Goal: Task Accomplishment & Management: Complete application form

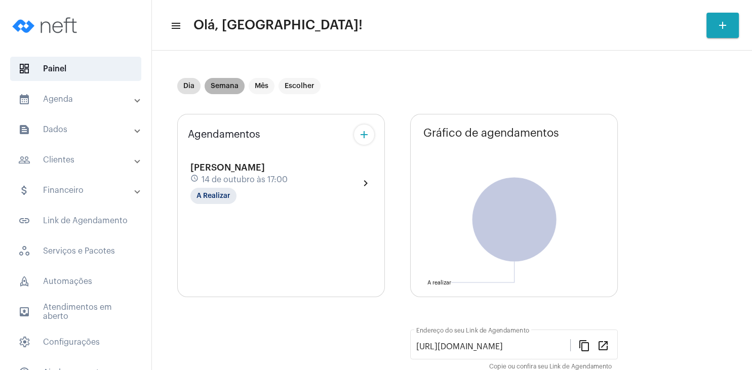
click at [228, 91] on mat-chip "Semana" at bounding box center [225, 86] width 40 height 16
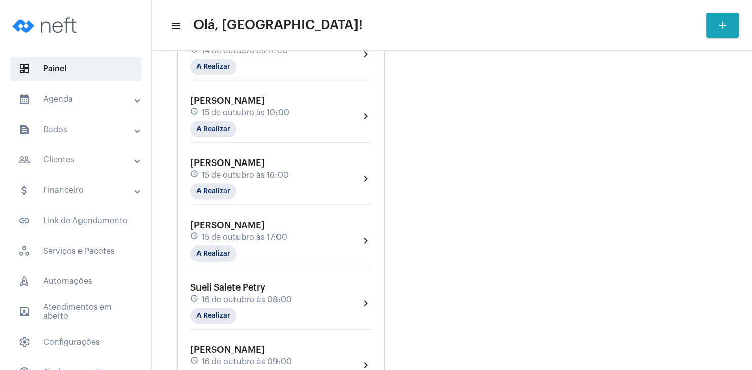
scroll to position [437, 0]
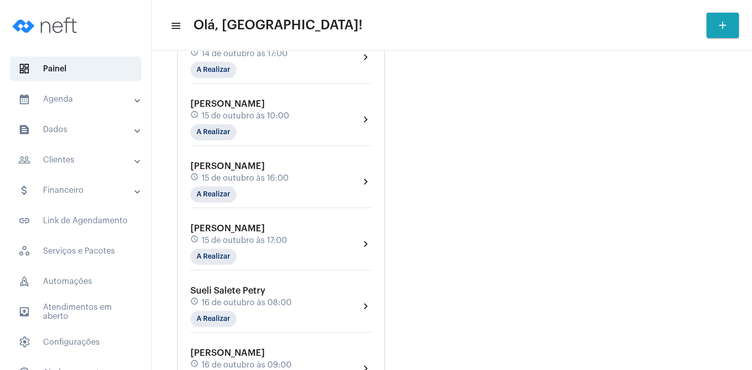
click at [242, 113] on span "15 de outubro às 10:00" at bounding box center [246, 115] width 88 height 9
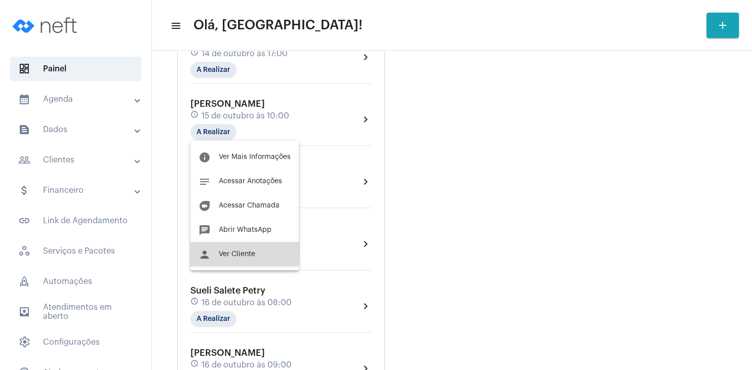
click at [234, 250] on button "person Ver Cliente" at bounding box center [244, 254] width 108 height 24
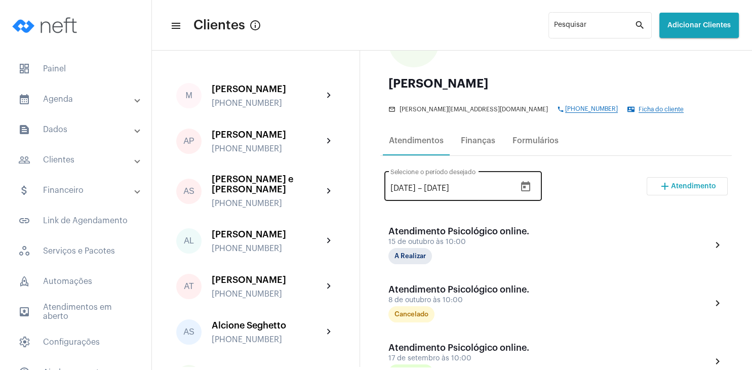
scroll to position [146, 0]
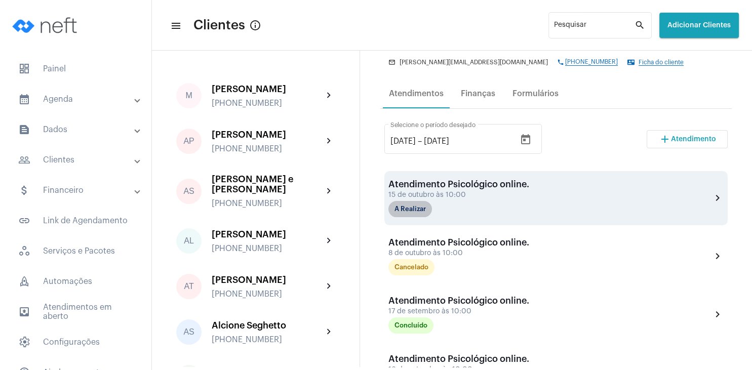
click at [424, 215] on mat-chip "A Realizar" at bounding box center [410, 209] width 44 height 16
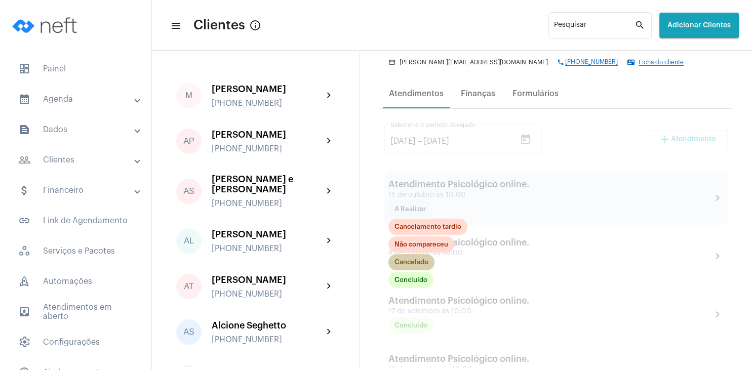
click at [415, 265] on mat-chip "Cancelado" at bounding box center [411, 262] width 46 height 16
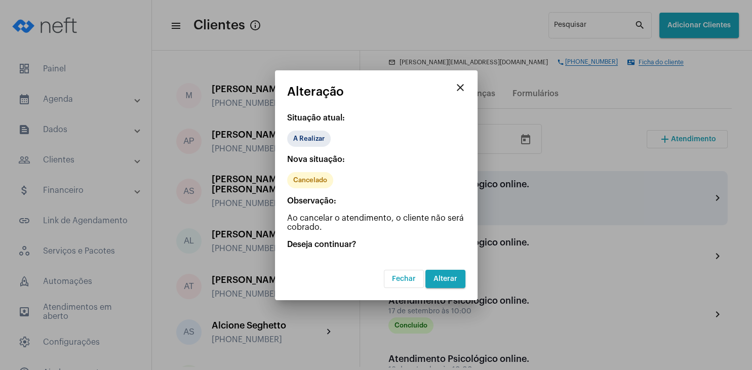
drag, startPoint x: 453, startPoint y: 275, endPoint x: 471, endPoint y: 266, distance: 19.9
click at [453, 275] on span "Alterar" at bounding box center [445, 278] width 24 height 7
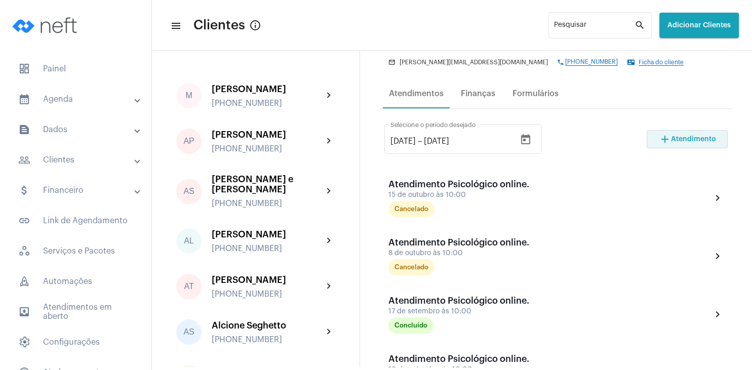
click at [671, 142] on span "Atendimento" at bounding box center [693, 139] width 45 height 7
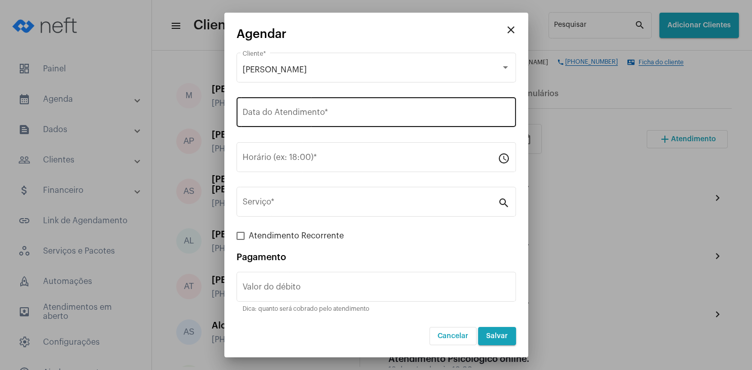
click at [265, 113] on input "Data do Atendimento *" at bounding box center [376, 114] width 267 height 9
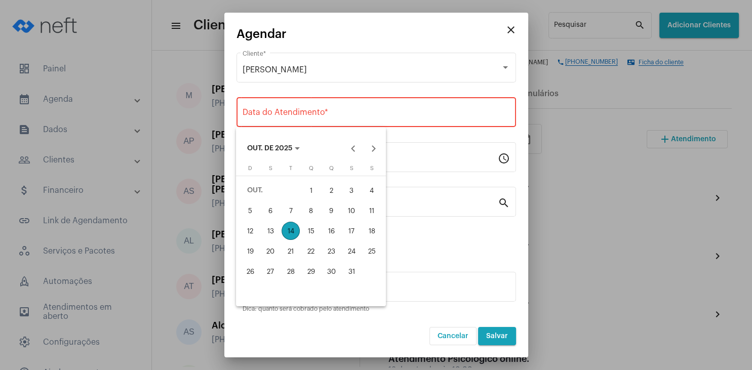
click at [592, 206] on div at bounding box center [376, 185] width 752 height 370
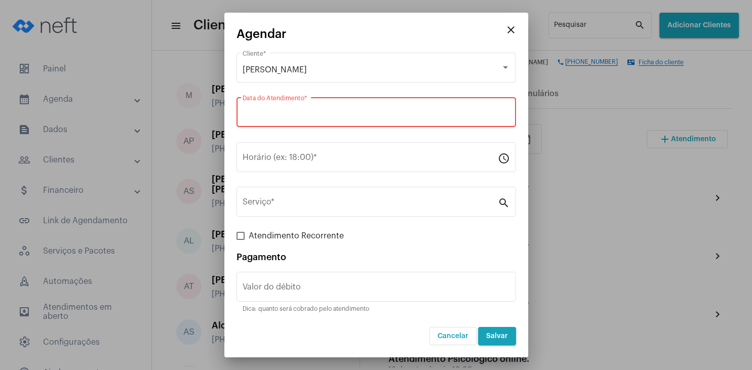
click at [260, 118] on input "Data do Atendimento *" at bounding box center [376, 114] width 267 height 9
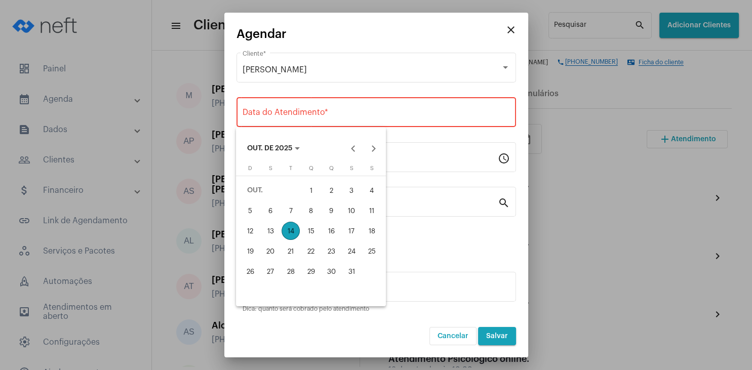
click at [310, 248] on div "22" at bounding box center [311, 251] width 18 height 18
type input "[DATE]"
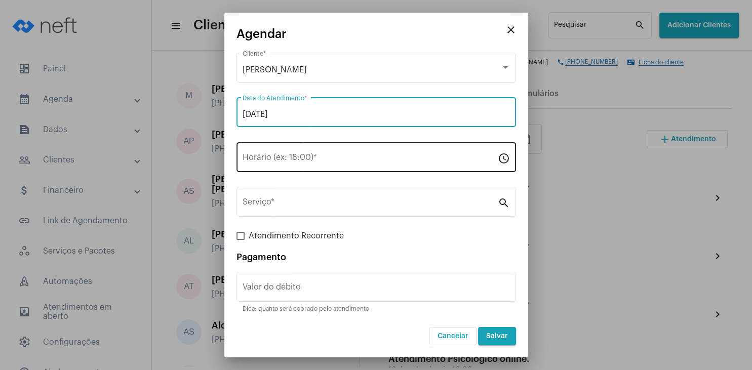
click at [274, 158] on input "Horário (ex: 18:00) *" at bounding box center [370, 159] width 255 height 9
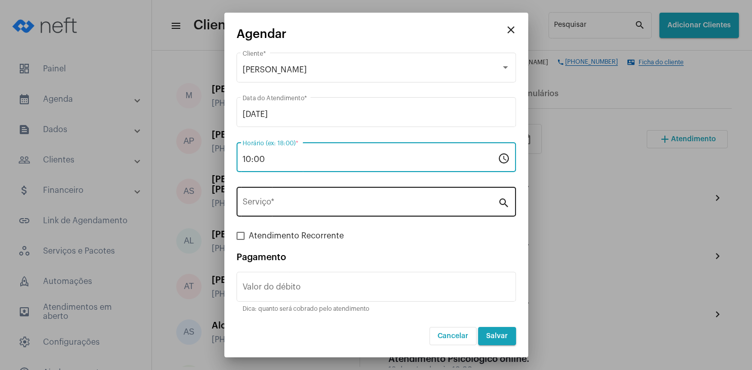
type input "10:00"
click at [278, 214] on div "Serviço *" at bounding box center [370, 201] width 255 height 32
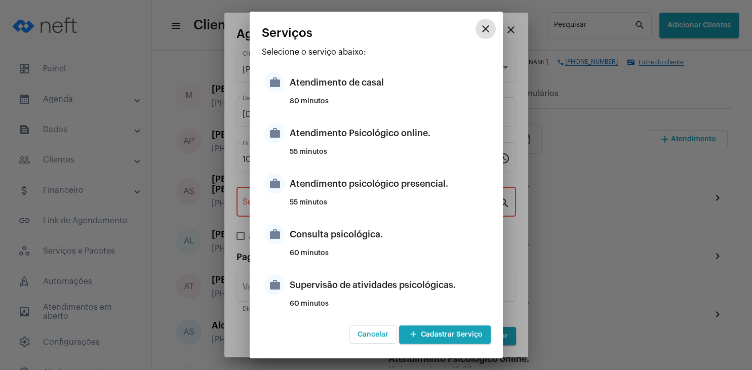
drag, startPoint x: 479, startPoint y: 31, endPoint x: 513, endPoint y: 33, distance: 34.5
click at [480, 30] on mat-icon "close" at bounding box center [486, 29] width 12 height 12
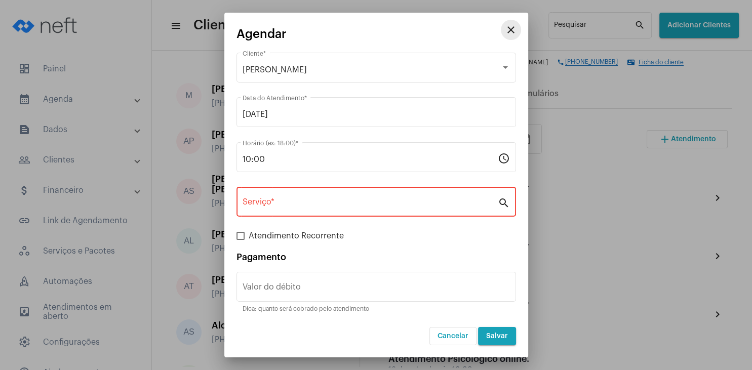
click at [515, 33] on mat-icon "close" at bounding box center [511, 30] width 12 height 12
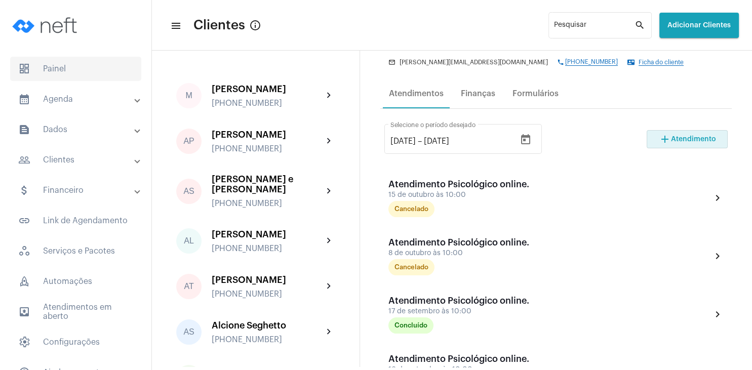
click at [77, 68] on span "dashboard Painel" at bounding box center [75, 69] width 131 height 24
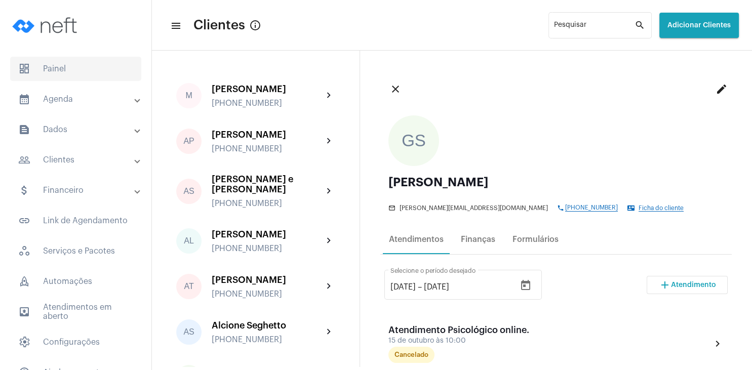
click at [76, 63] on span "dashboard Painel" at bounding box center [75, 69] width 131 height 24
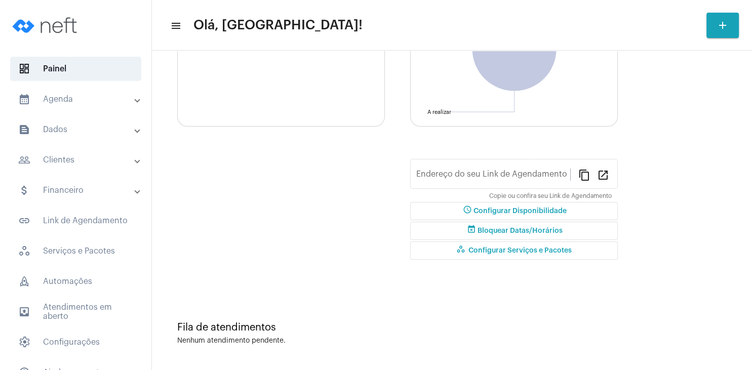
type input "[URL][DOMAIN_NAME]"
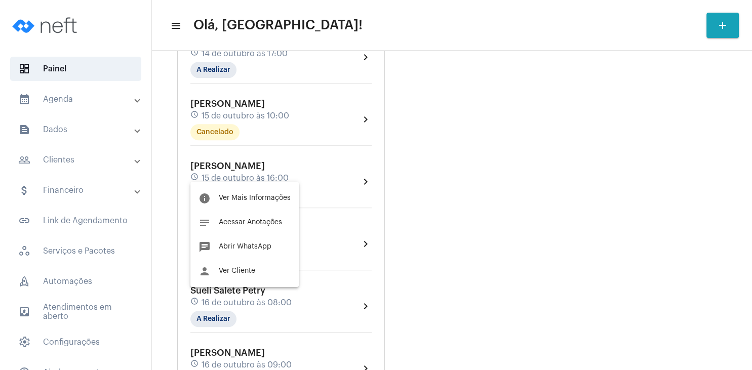
click at [232, 273] on span "Ver Cliente" at bounding box center [237, 270] width 36 height 7
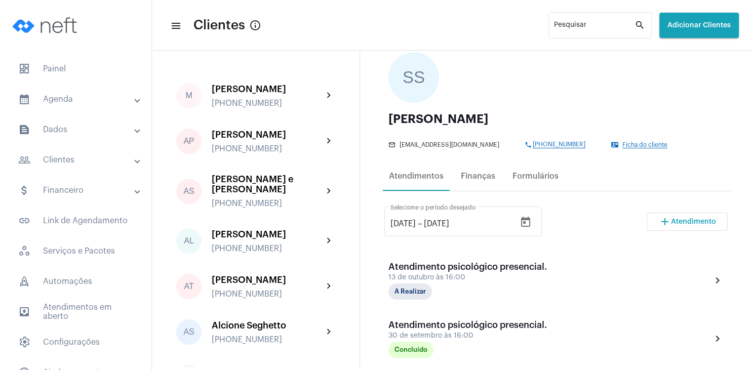
scroll to position [97, 0]
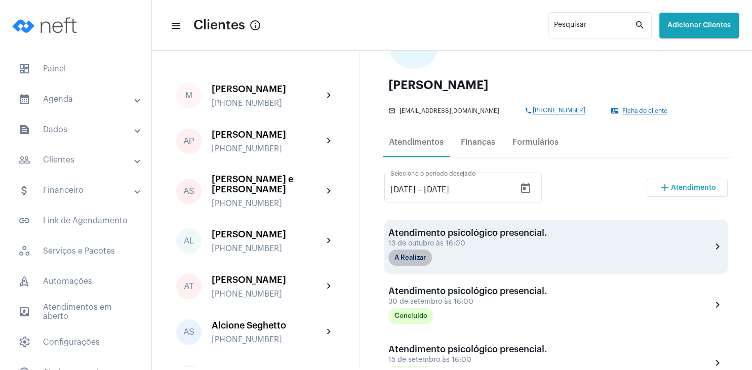
click at [419, 257] on mat-chip "A Realizar" at bounding box center [410, 258] width 44 height 16
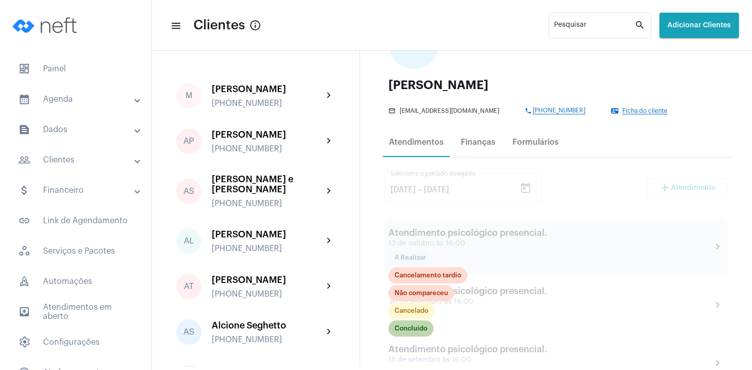
click at [415, 331] on mat-chip "Concluído" at bounding box center [410, 329] width 45 height 16
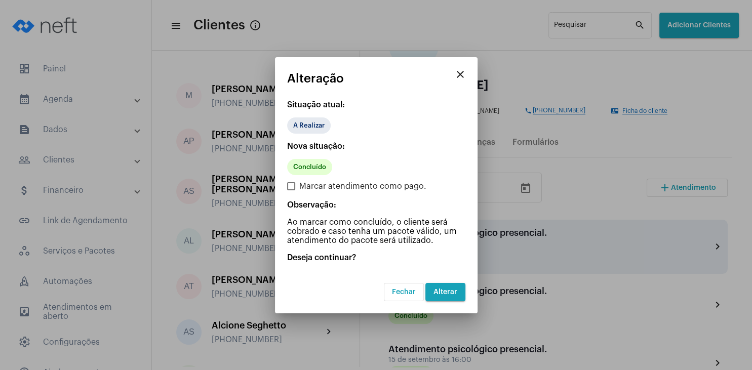
click at [449, 290] on span "Alterar" at bounding box center [445, 292] width 24 height 7
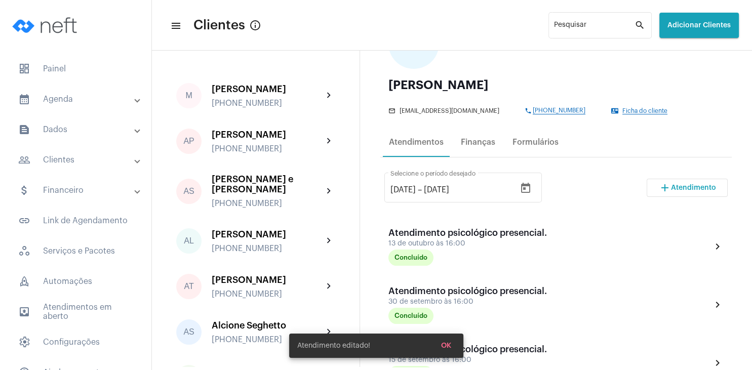
click at [681, 187] on span "Atendimento" at bounding box center [693, 187] width 45 height 7
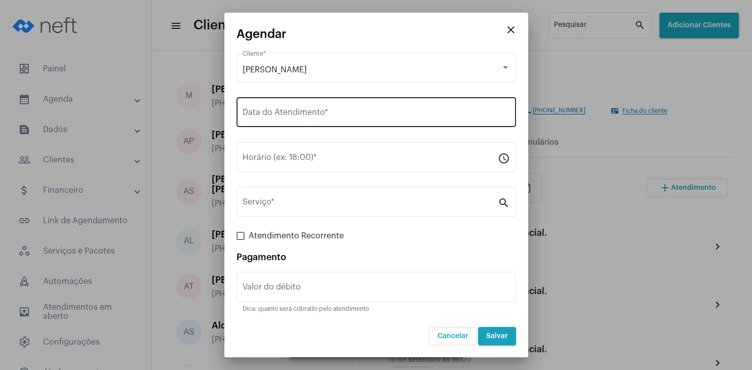
click at [270, 117] on input "Data do Atendimento *" at bounding box center [376, 114] width 267 height 9
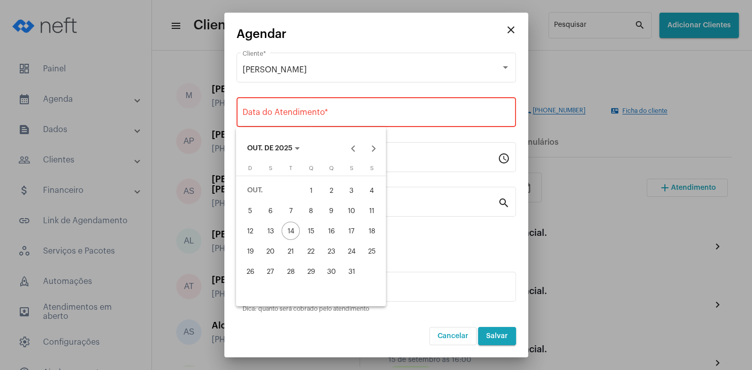
click at [271, 268] on div "27" at bounding box center [270, 271] width 18 height 18
type input "[DATE]"
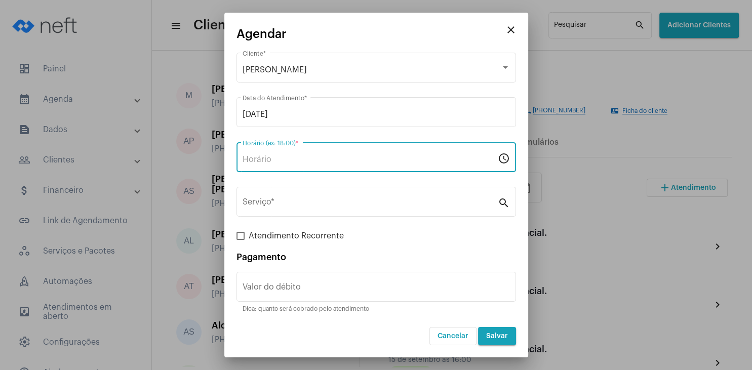
click at [285, 156] on input "Horário (ex: 18:00) *" at bounding box center [370, 159] width 255 height 9
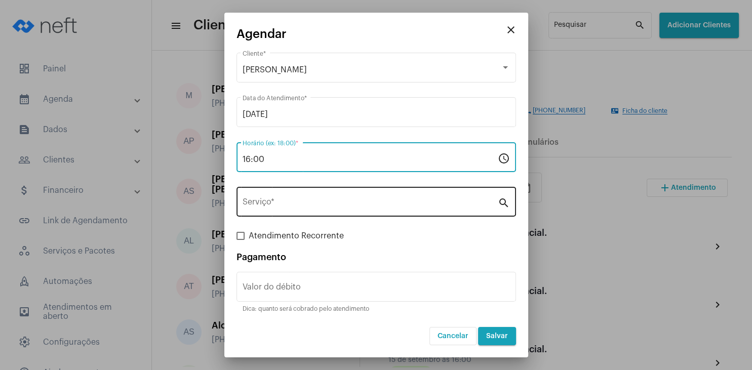
type input "16:00"
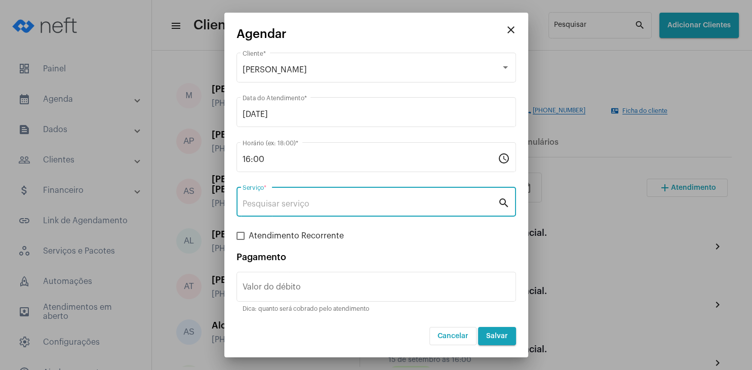
click at [282, 203] on input "Serviço *" at bounding box center [370, 204] width 255 height 9
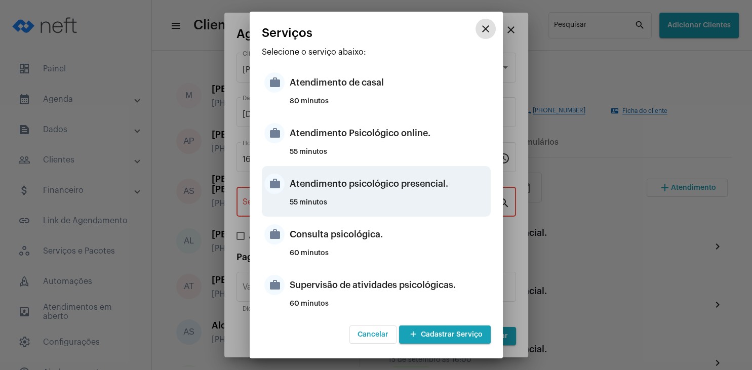
click at [391, 191] on div "Atendimento psicológico presencial." at bounding box center [389, 184] width 198 height 30
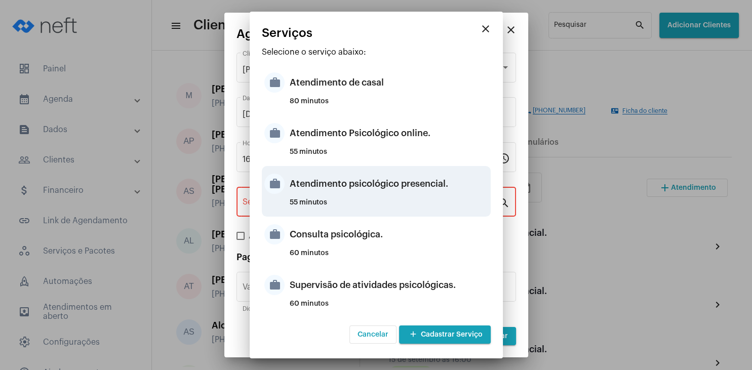
type input "Atendimento psicológico presencial."
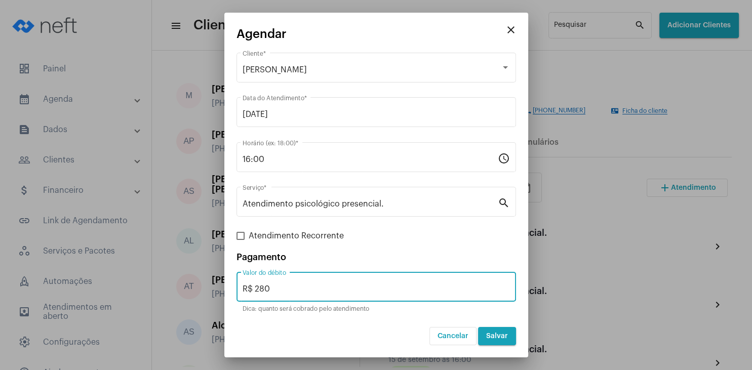
click at [277, 288] on input "R$ 280" at bounding box center [376, 289] width 267 height 9
type input "R$ 230"
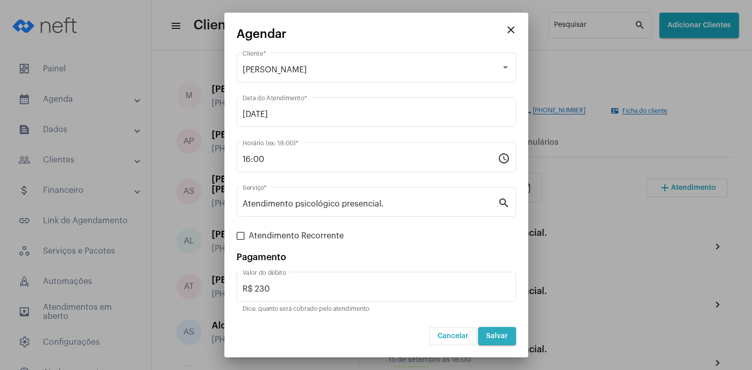
click at [507, 339] on span "Salvar" at bounding box center [497, 336] width 22 height 7
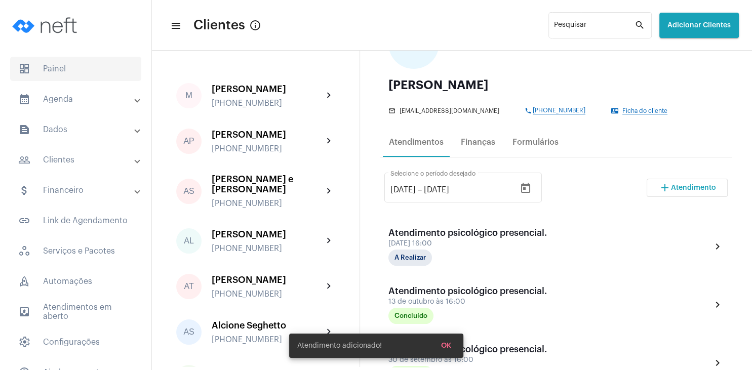
click at [67, 65] on span "dashboard Painel" at bounding box center [75, 69] width 131 height 24
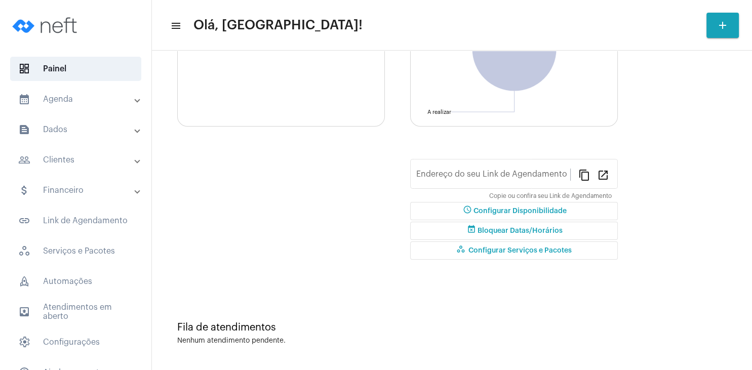
type input "[URL][DOMAIN_NAME]"
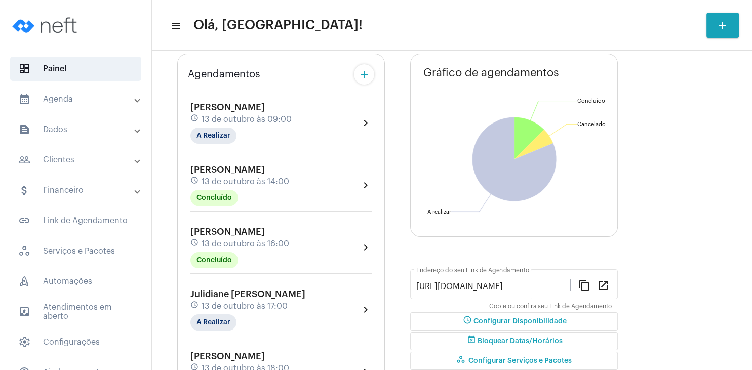
scroll to position [97, 0]
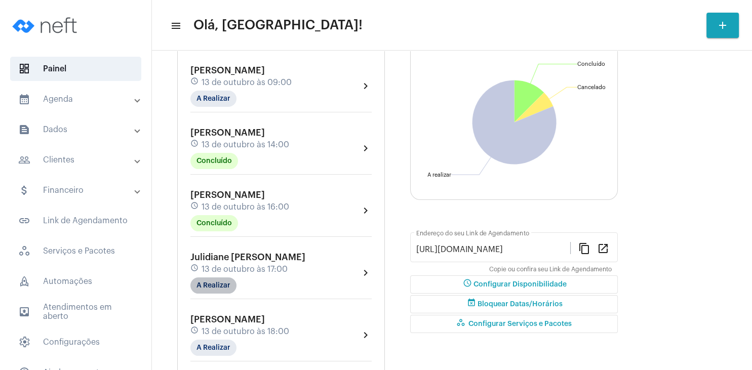
click at [218, 285] on mat-chip "A Realizar" at bounding box center [213, 285] width 46 height 16
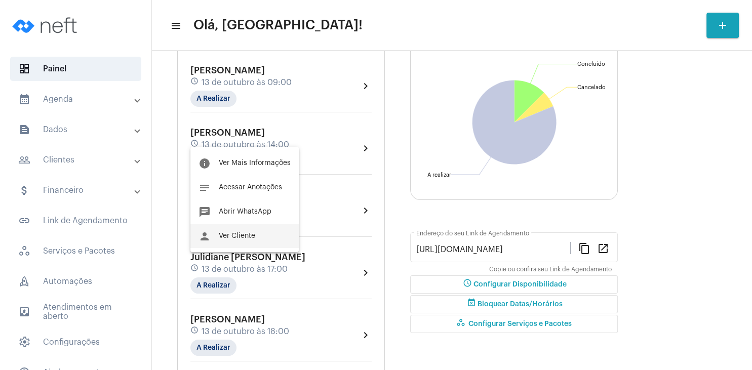
click at [242, 235] on span "Ver Cliente" at bounding box center [237, 235] width 36 height 7
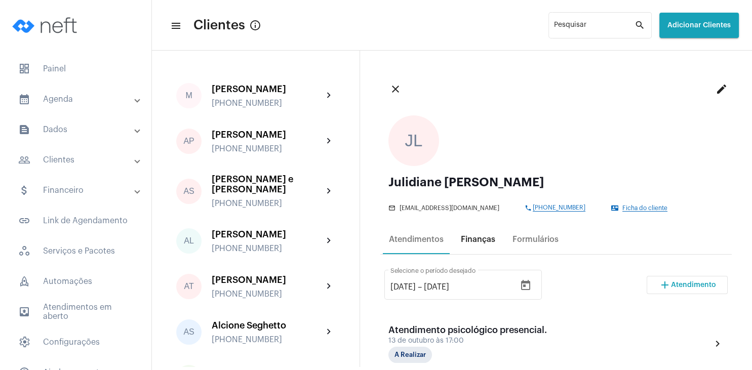
click at [463, 230] on div "Finanças" at bounding box center [478, 239] width 47 height 24
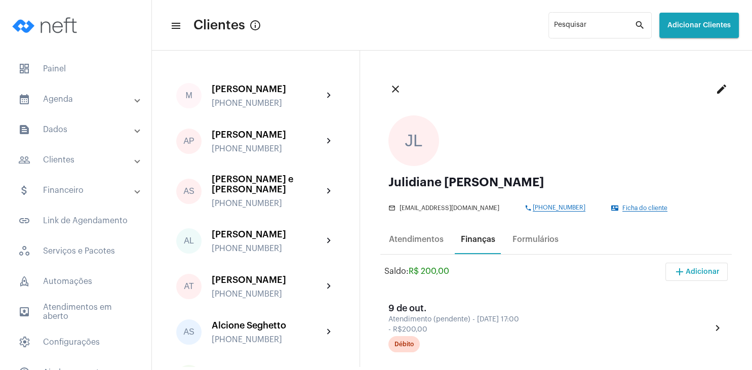
scroll to position [146, 0]
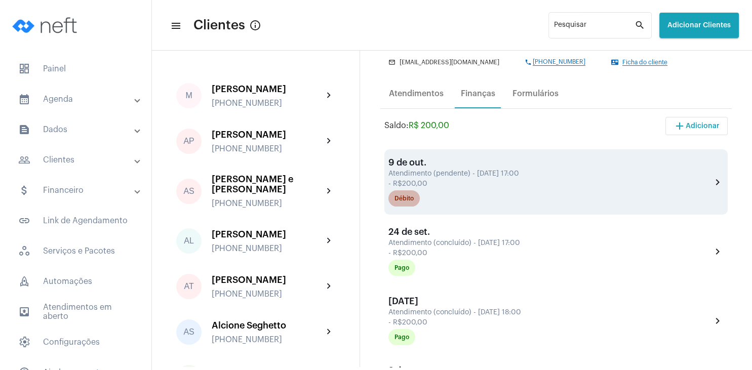
click at [409, 201] on div "Débito" at bounding box center [403, 198] width 19 height 7
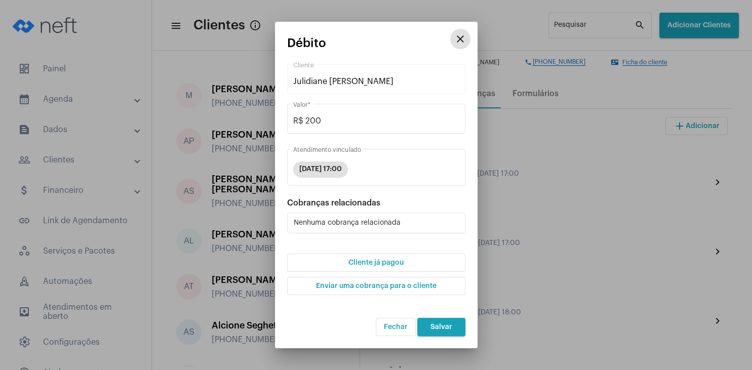
click at [378, 258] on button "Cliente já pagou" at bounding box center [376, 263] width 178 height 18
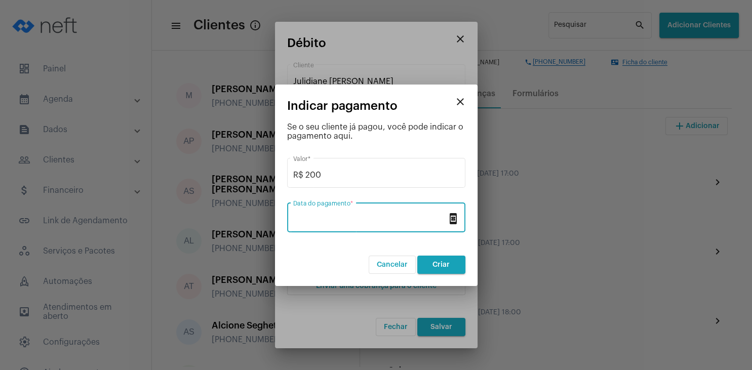
click at [342, 220] on input "Data do pagamento *" at bounding box center [370, 219] width 154 height 9
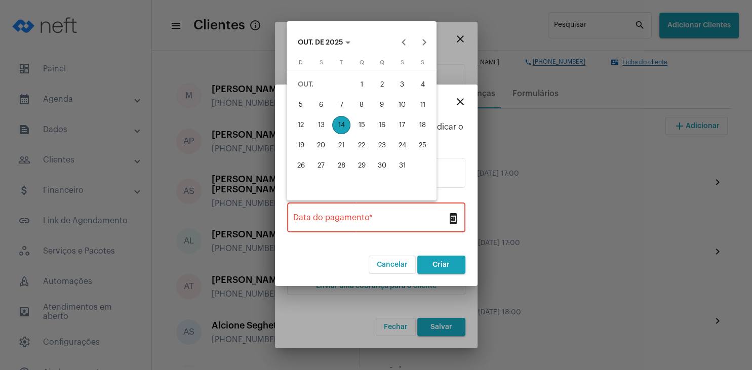
click at [326, 132] on div "13" at bounding box center [321, 125] width 18 height 18
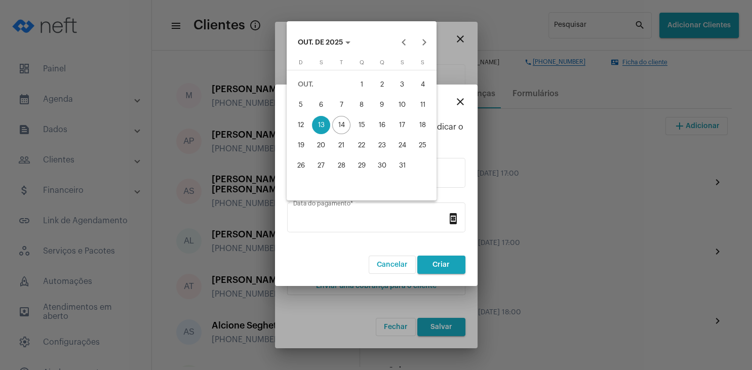
type input "[DATE]"
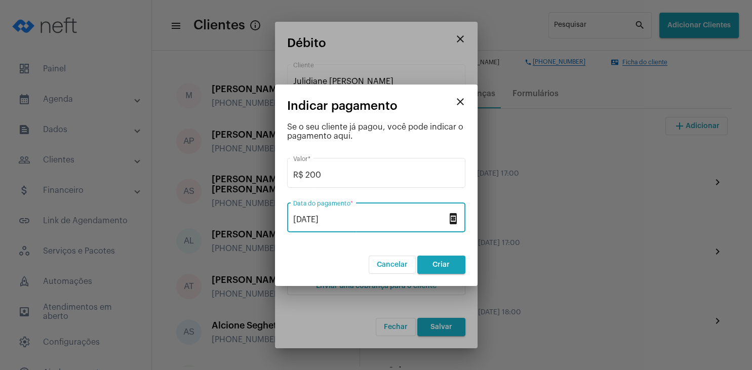
click at [430, 270] on button "Criar" at bounding box center [441, 265] width 48 height 18
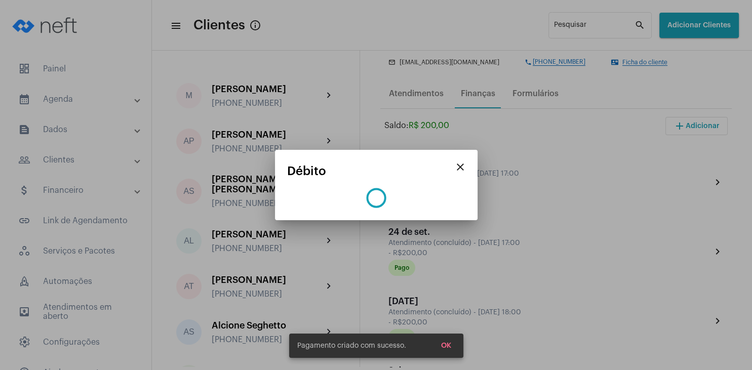
click at [452, 347] on button "OK" at bounding box center [446, 346] width 26 height 18
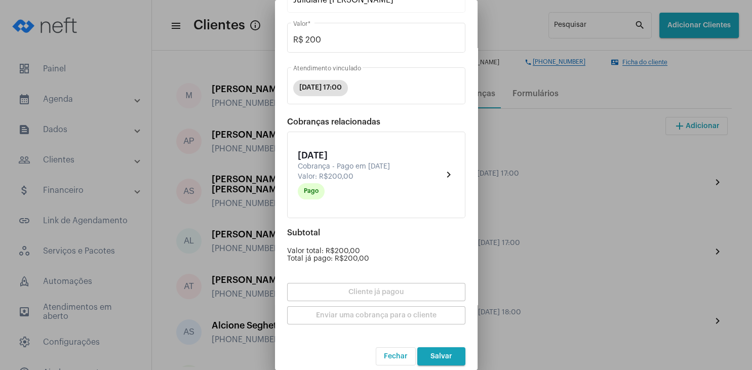
scroll to position [89, 0]
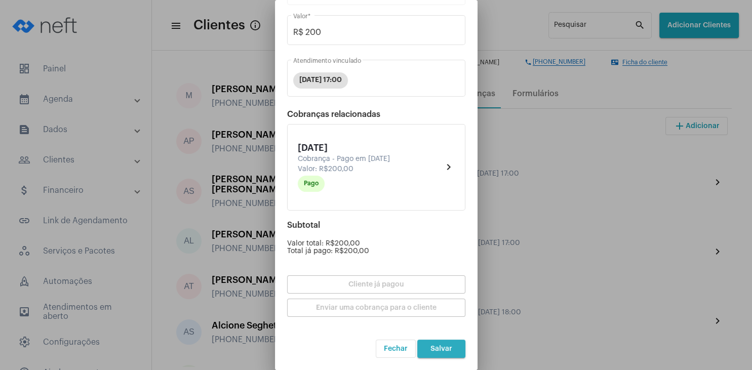
click at [452, 348] on button "Salvar" at bounding box center [441, 349] width 48 height 18
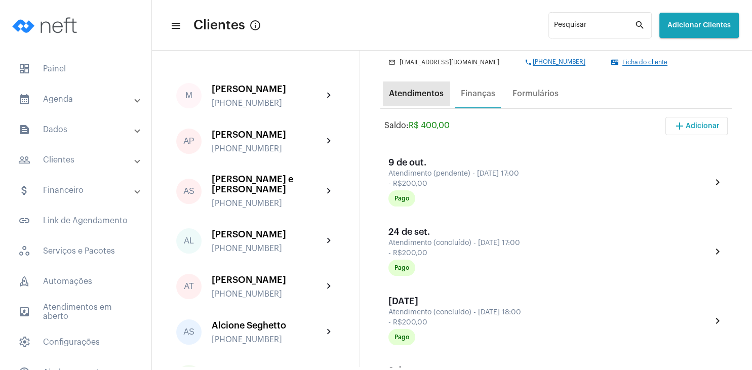
click at [424, 98] on div "Atendimentos" at bounding box center [416, 93] width 55 height 9
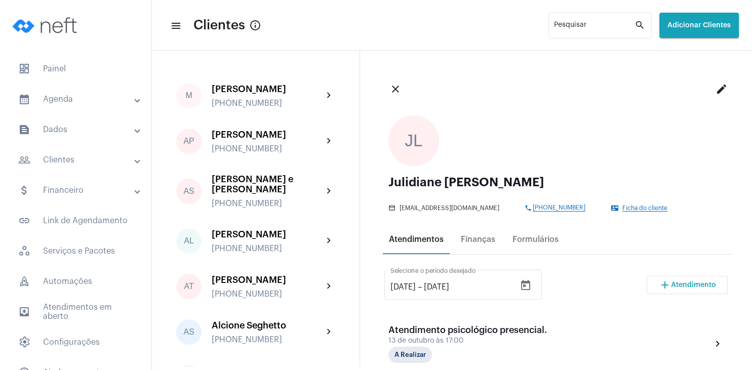
scroll to position [146, 0]
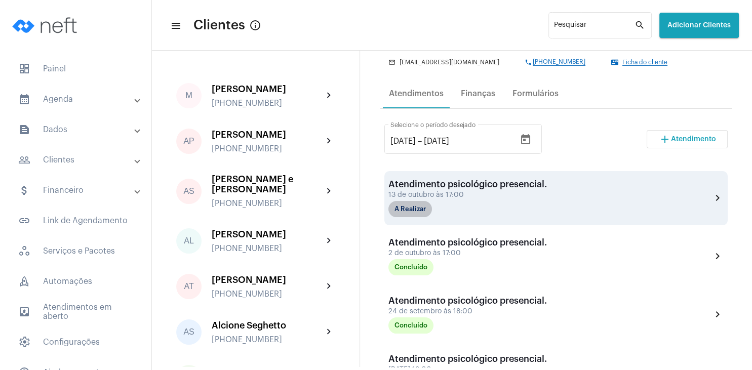
click at [391, 209] on mat-chip "A Realizar" at bounding box center [410, 209] width 44 height 16
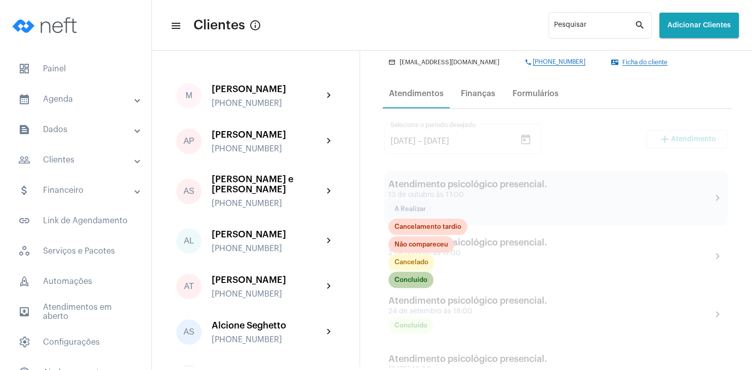
click at [414, 284] on mat-chip "Concluído" at bounding box center [410, 280] width 45 height 16
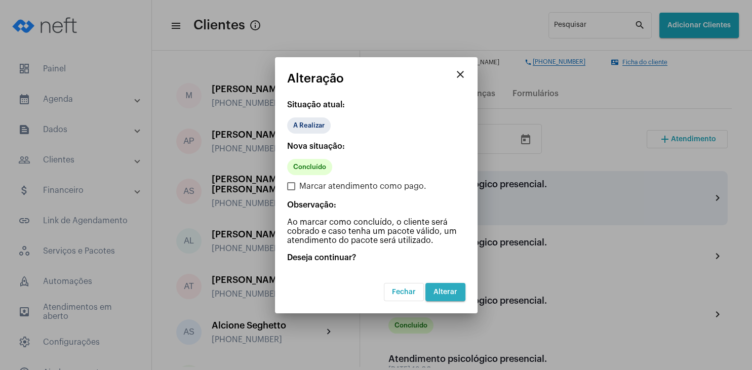
click at [434, 287] on button "Alterar" at bounding box center [445, 292] width 40 height 18
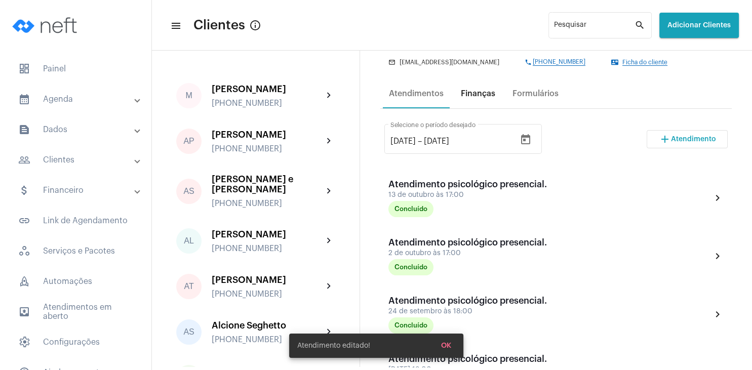
click at [475, 94] on div "Finanças" at bounding box center [478, 93] width 34 height 9
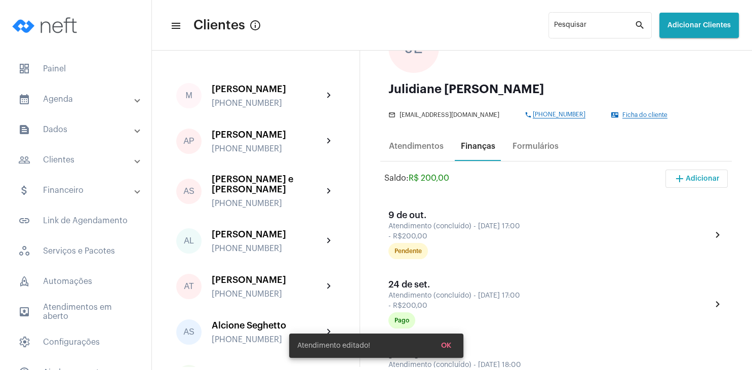
scroll to position [146, 0]
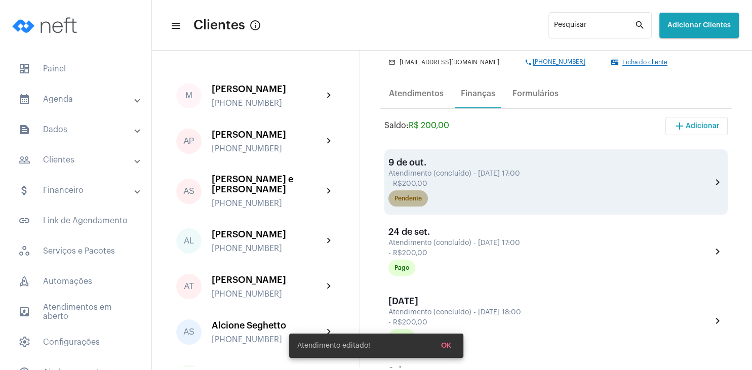
click at [408, 195] on mat-chip "Pendente" at bounding box center [407, 198] width 39 height 16
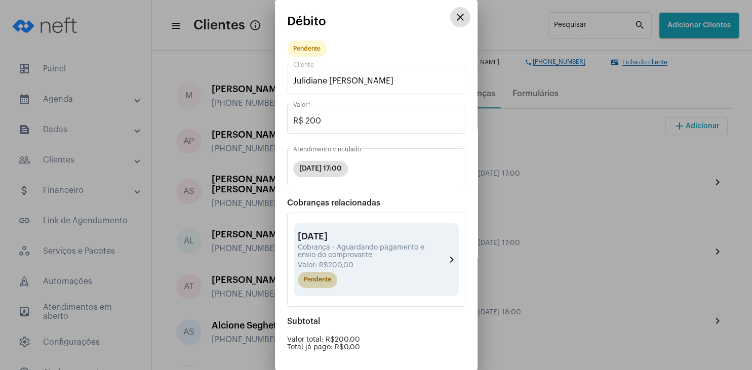
click at [322, 285] on mat-chip "Pendente" at bounding box center [317, 280] width 39 height 16
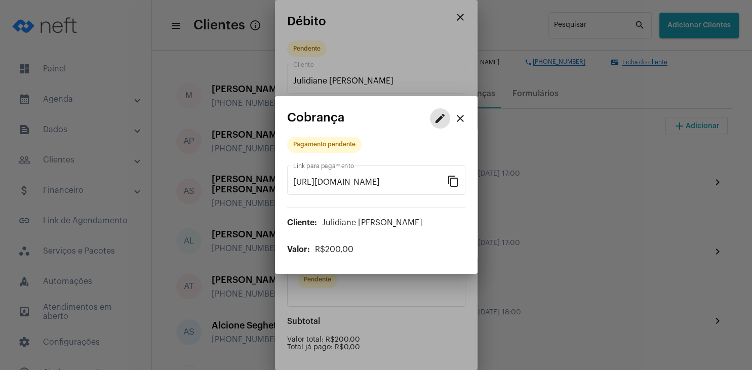
click at [436, 116] on mat-icon "edit" at bounding box center [440, 118] width 12 height 12
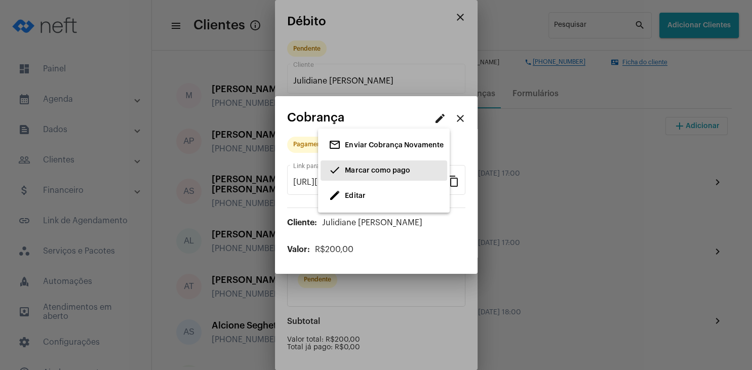
click at [360, 175] on span "done Marcar como pago" at bounding box center [369, 171] width 81 height 18
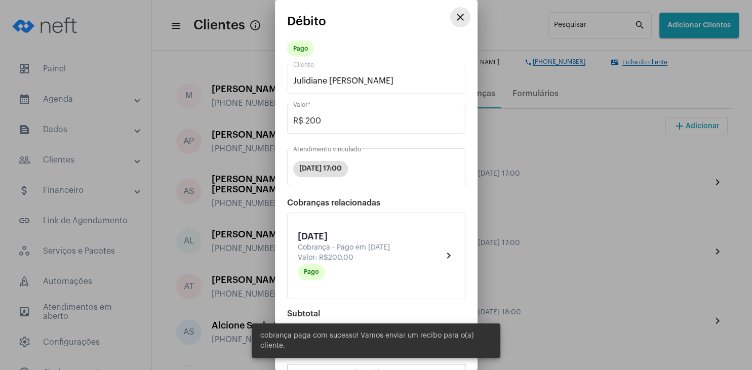
click at [458, 21] on mat-icon "close" at bounding box center [460, 17] width 12 height 12
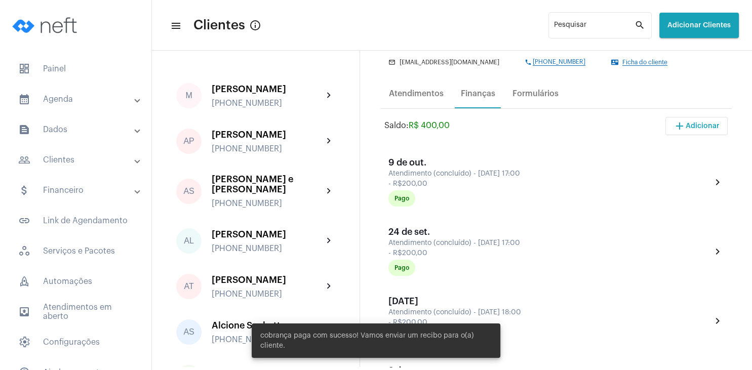
click at [690, 128] on span "add Adicionar" at bounding box center [696, 126] width 46 height 7
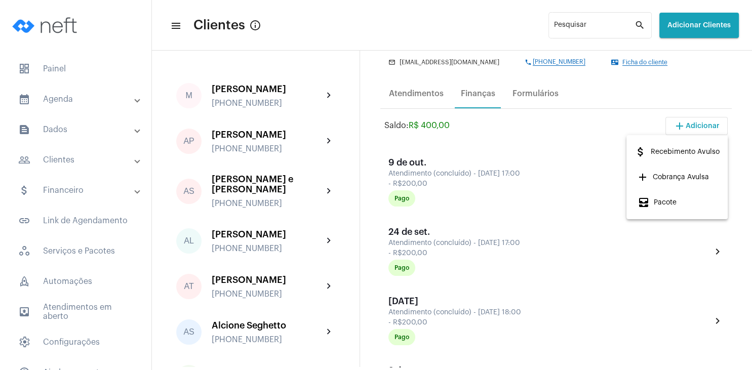
click at [427, 98] on div at bounding box center [376, 185] width 752 height 370
click at [409, 93] on div "Atendimentos" at bounding box center [416, 93] width 55 height 9
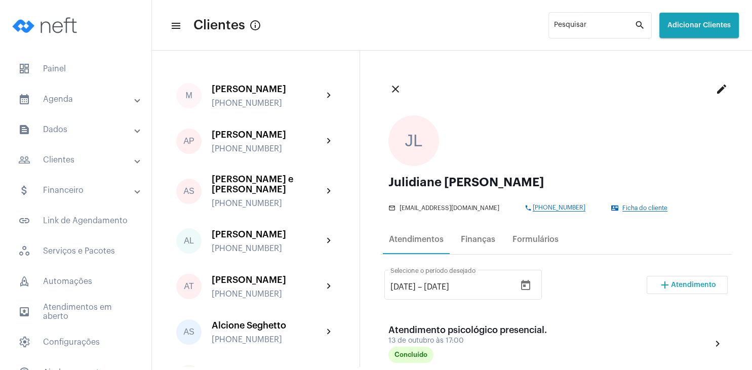
click at [699, 286] on span "Atendimento" at bounding box center [693, 285] width 45 height 7
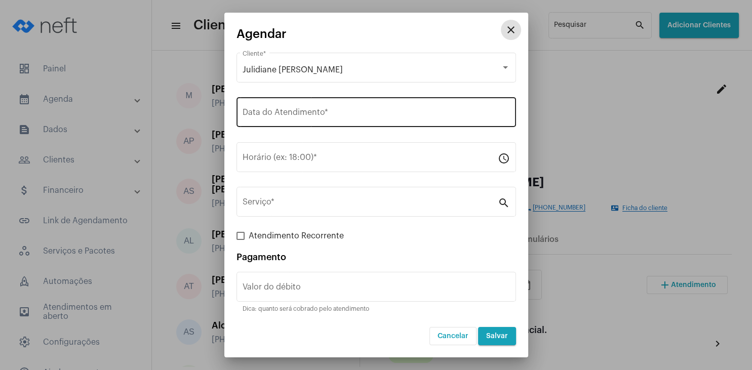
click at [284, 117] on input "Data do Atendimento *" at bounding box center [376, 114] width 267 height 9
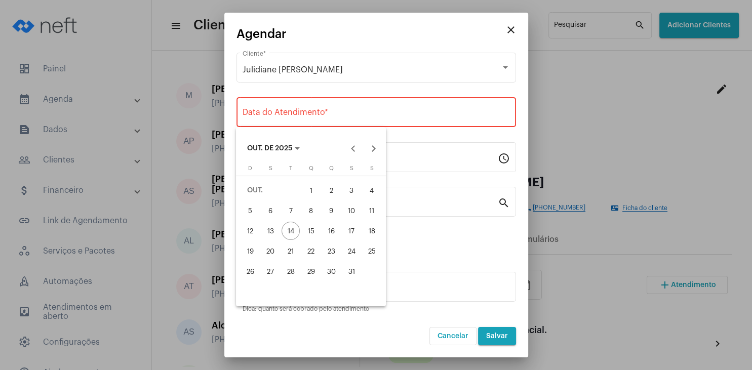
click at [272, 277] on div "27" at bounding box center [270, 271] width 18 height 18
type input "[DATE]"
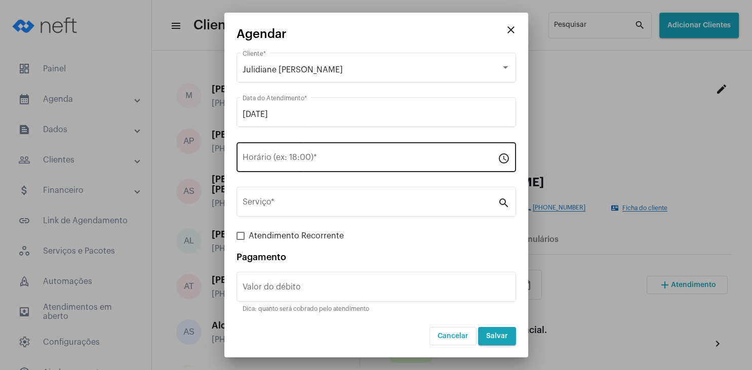
click at [277, 152] on div "Horário (ex: 18:00) *" at bounding box center [370, 156] width 255 height 32
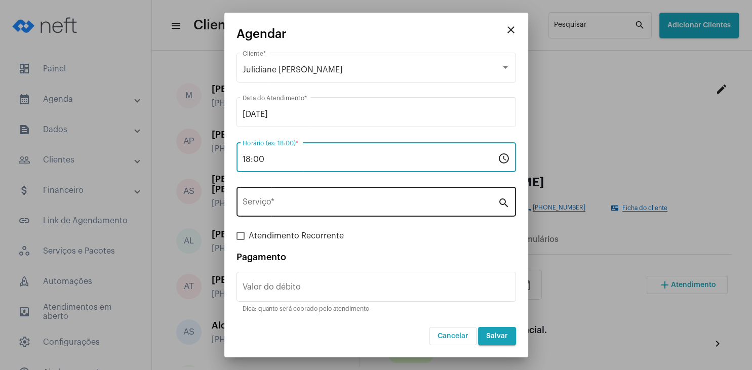
type input "18:00"
click at [286, 208] on input "Serviço *" at bounding box center [370, 204] width 255 height 9
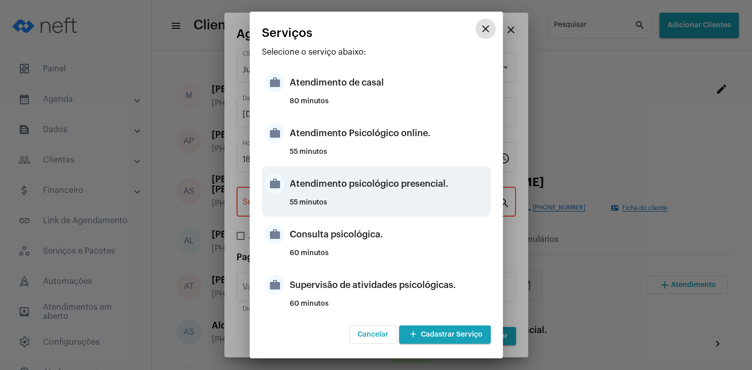
click at [390, 181] on div "Atendimento psicológico presencial." at bounding box center [389, 184] width 198 height 30
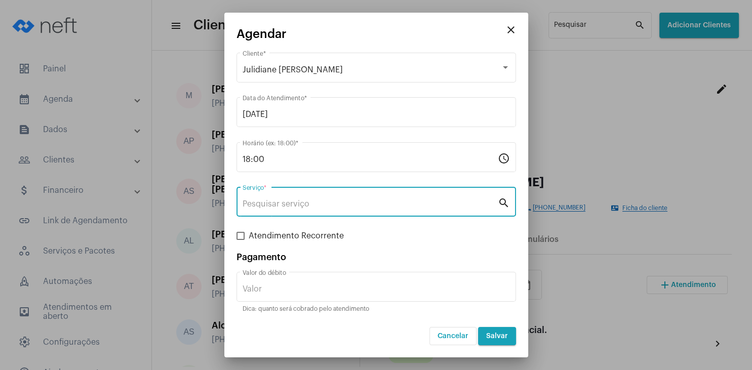
type input "Atendimento psicológico presencial."
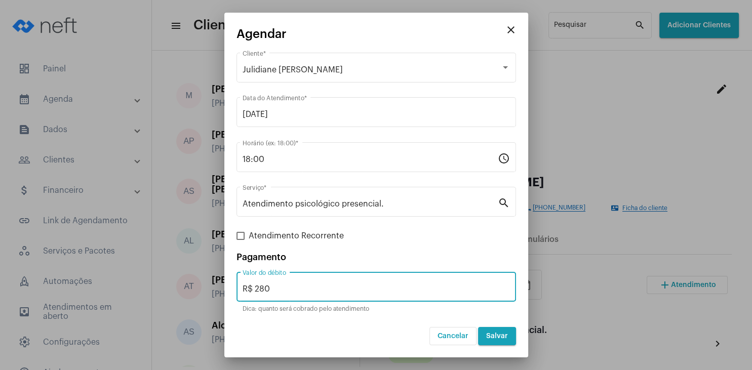
click at [295, 291] on input "R$ 280" at bounding box center [376, 289] width 267 height 9
type input "R$ 200"
click at [507, 337] on span "Salvar" at bounding box center [497, 336] width 22 height 7
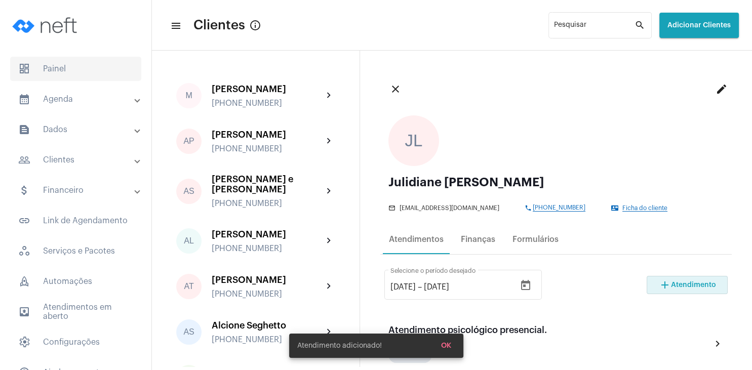
click at [72, 63] on span "dashboard Painel" at bounding box center [75, 69] width 131 height 24
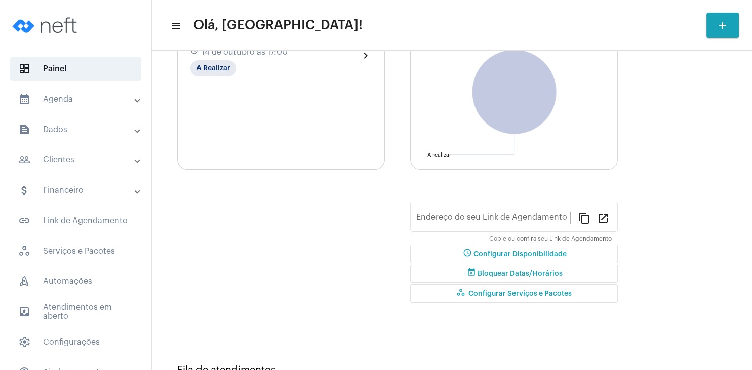
type input "[URL][DOMAIN_NAME]"
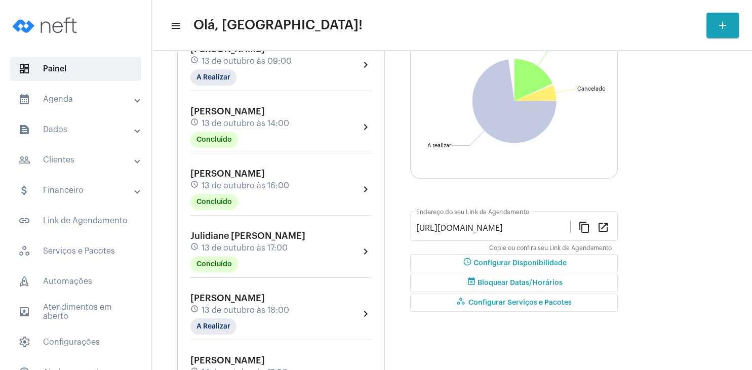
scroll to position [146, 0]
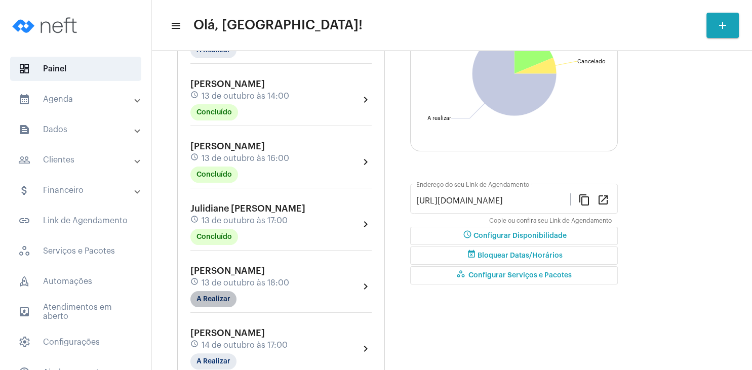
click at [220, 296] on mat-chip "A Realizar" at bounding box center [213, 299] width 46 height 16
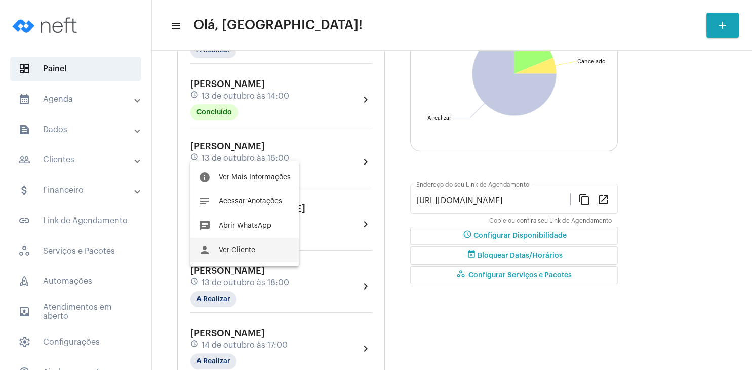
click at [240, 253] on span "Ver Cliente" at bounding box center [237, 250] width 36 height 7
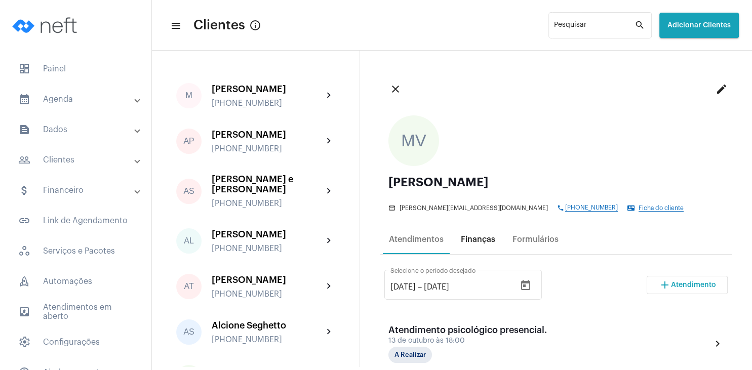
click at [483, 236] on div "Finanças" at bounding box center [478, 239] width 34 height 9
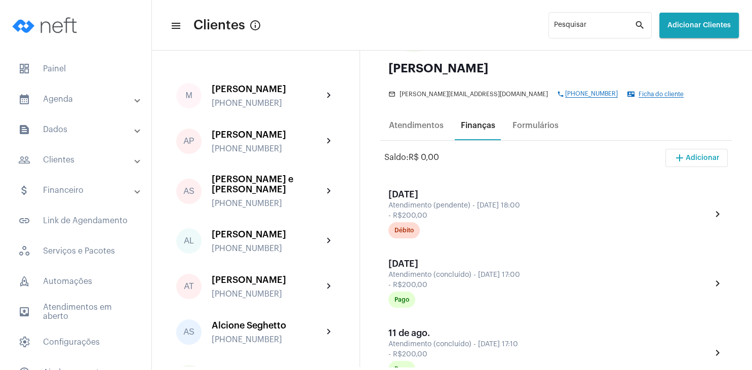
scroll to position [146, 0]
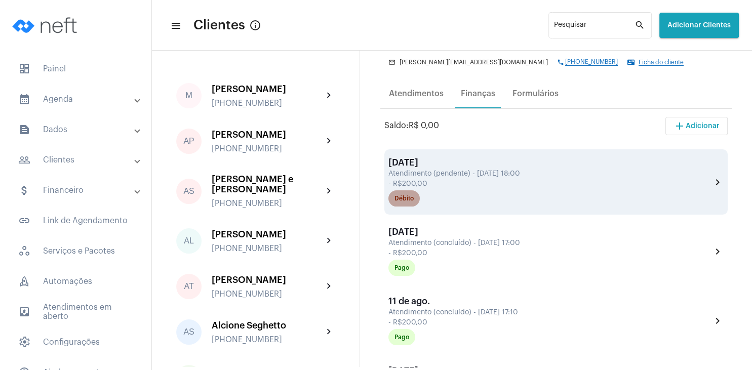
click at [416, 198] on mat-chip "Débito" at bounding box center [403, 198] width 31 height 16
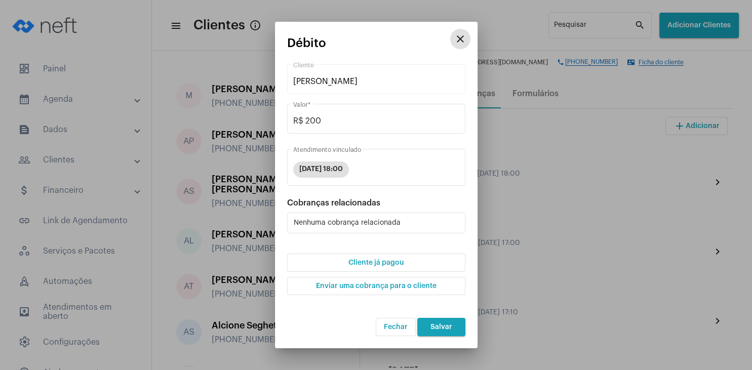
click at [386, 262] on span "Cliente já pagou" at bounding box center [375, 262] width 55 height 7
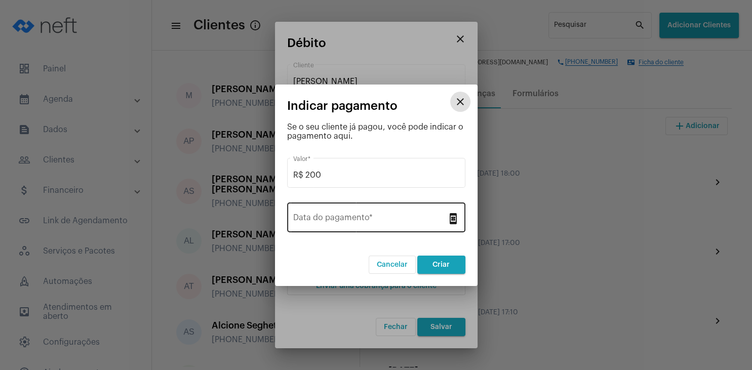
click at [346, 216] on input "Data do pagamento *" at bounding box center [370, 219] width 154 height 9
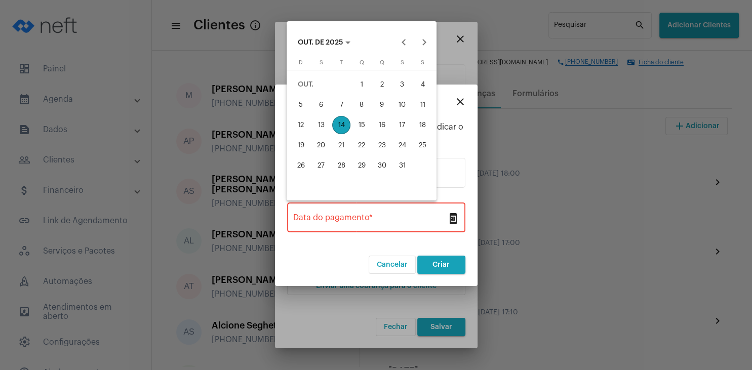
click at [320, 127] on div "13" at bounding box center [321, 125] width 18 height 18
type input "[DATE]"
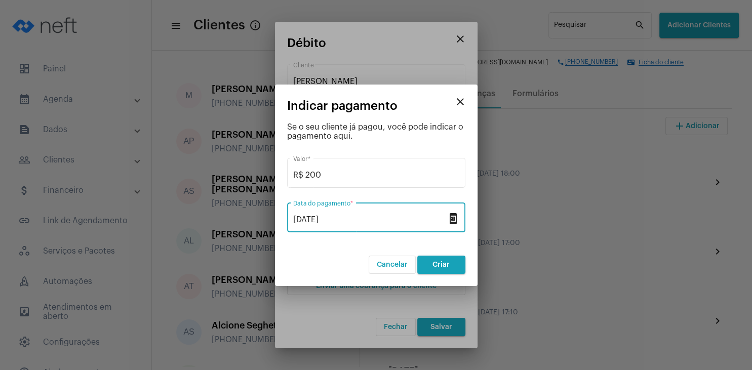
click at [445, 264] on span "Criar" at bounding box center [440, 264] width 17 height 7
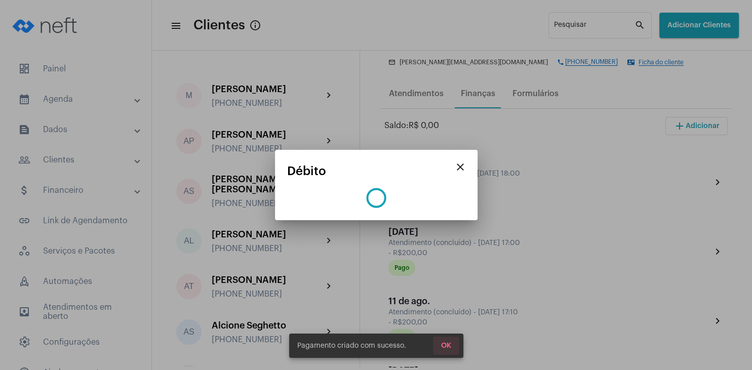
click at [450, 349] on span "OK" at bounding box center [446, 345] width 10 height 7
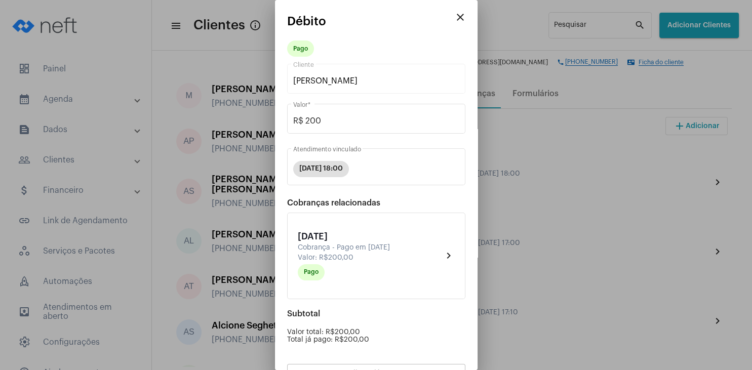
scroll to position [89, 0]
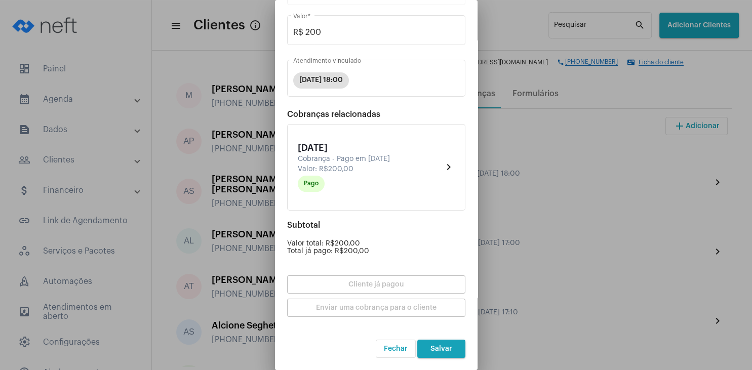
click at [449, 345] on span "Salvar" at bounding box center [441, 348] width 22 height 7
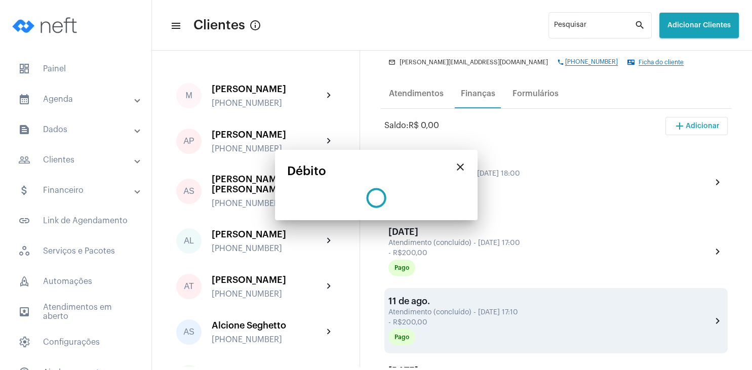
scroll to position [0, 0]
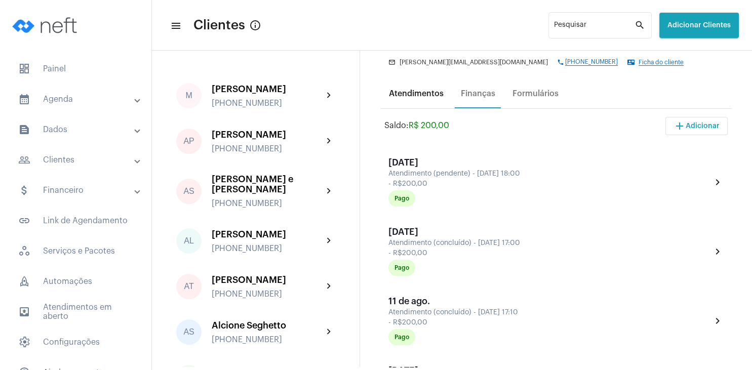
click at [422, 90] on div "Atendimentos" at bounding box center [416, 93] width 55 height 9
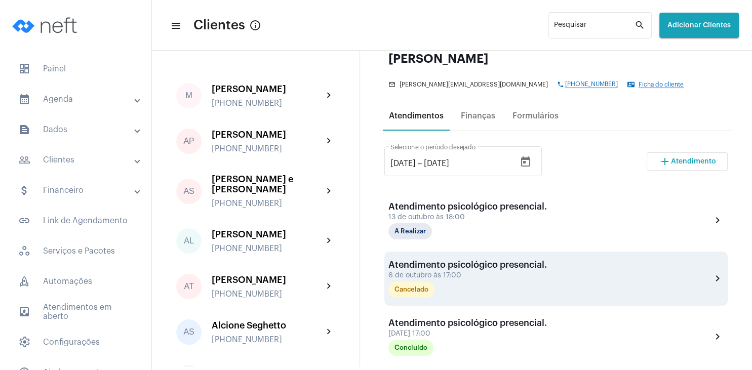
scroll to position [146, 0]
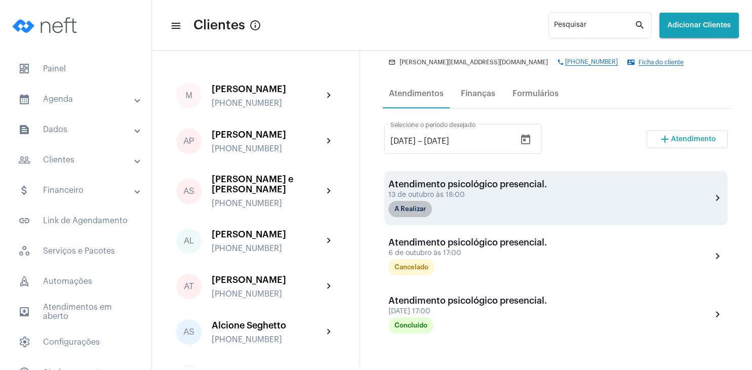
click at [413, 212] on mat-chip "A Realizar" at bounding box center [410, 209] width 44 height 16
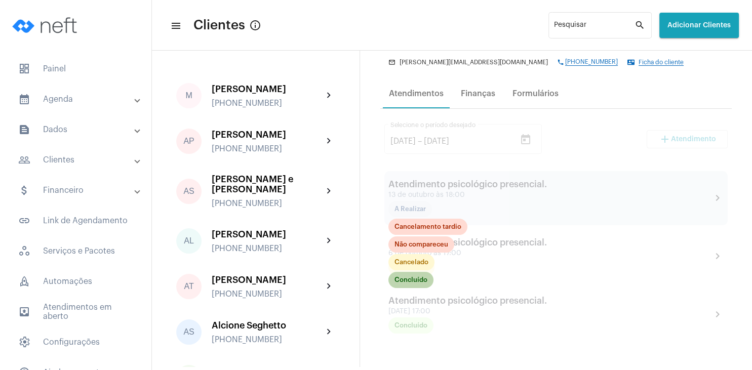
click at [416, 282] on mat-chip "Concluído" at bounding box center [410, 280] width 45 height 16
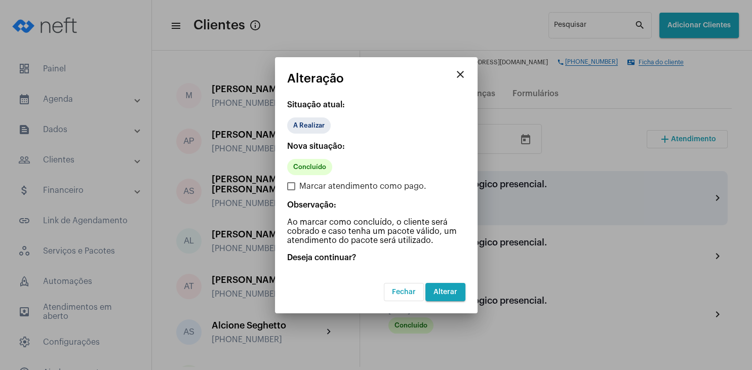
click at [453, 294] on span "Alterar" at bounding box center [445, 292] width 24 height 7
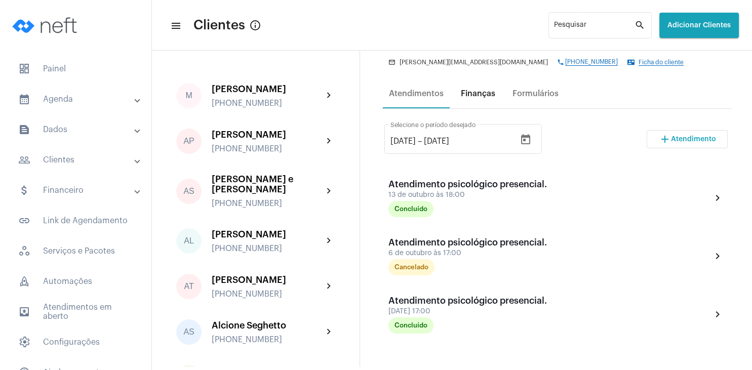
click at [471, 100] on div "Finanças" at bounding box center [478, 94] width 47 height 24
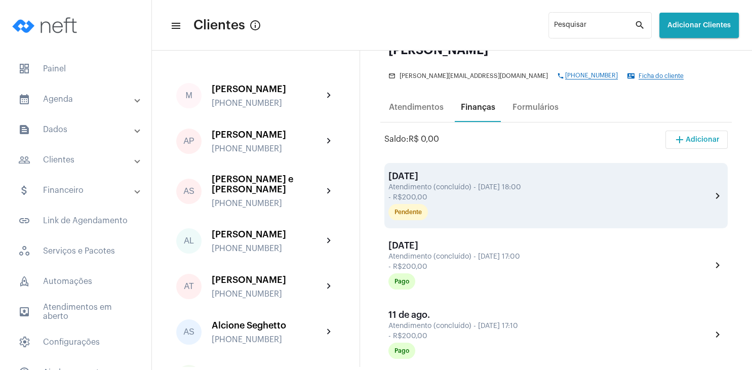
scroll to position [146, 0]
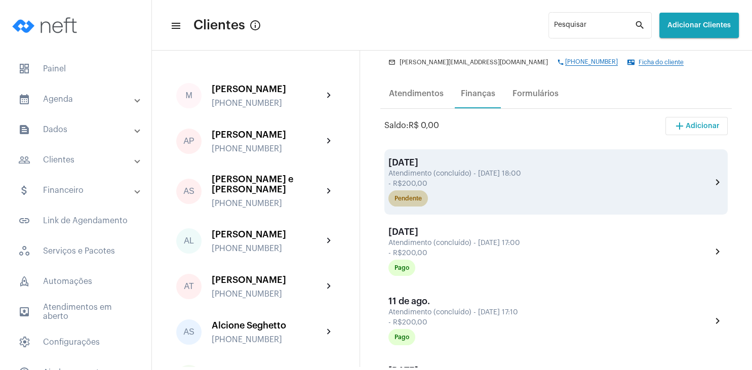
click at [412, 201] on div "Pendente" at bounding box center [407, 198] width 27 height 7
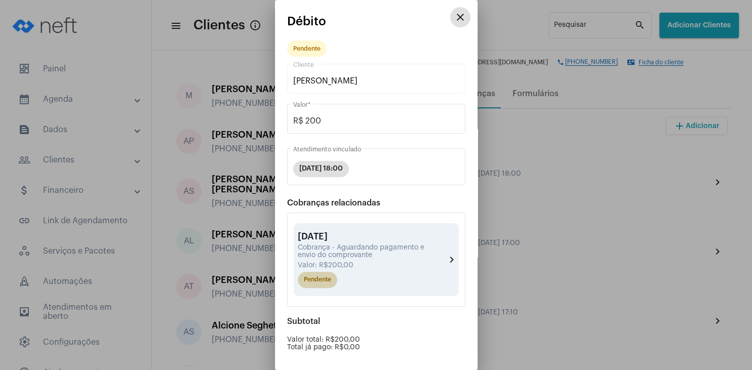
click at [322, 276] on mat-chip "Pendente" at bounding box center [317, 280] width 39 height 16
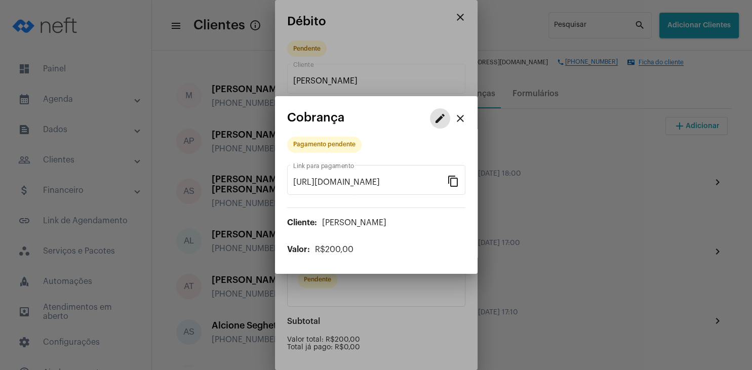
click at [444, 116] on mat-icon "edit" at bounding box center [440, 118] width 12 height 12
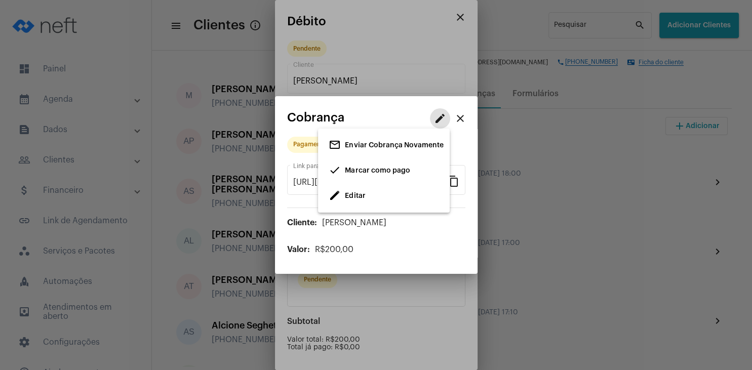
click at [379, 174] on span "Marcar como pago" at bounding box center [377, 170] width 65 height 7
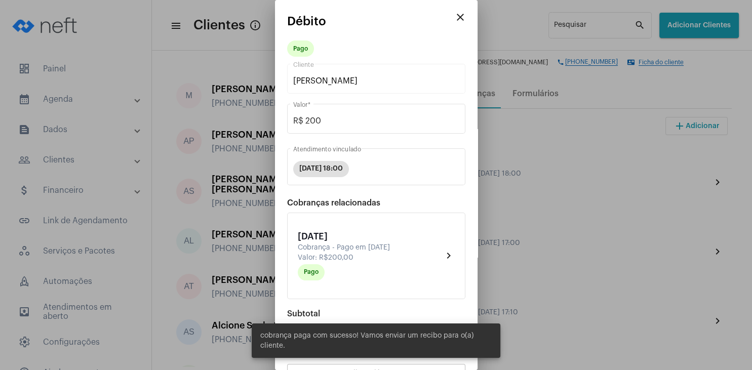
scroll to position [89, 0]
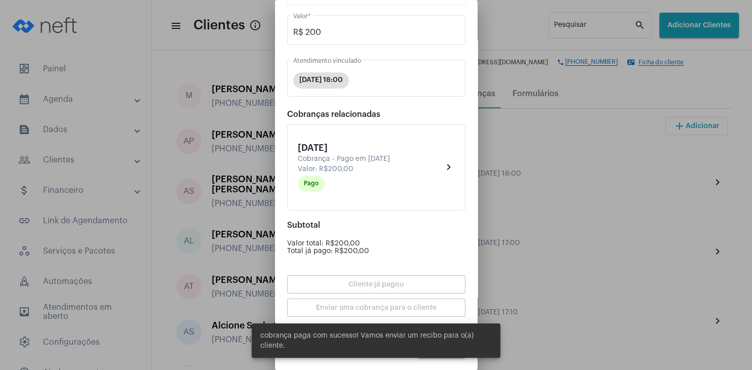
click at [553, 333] on div at bounding box center [376, 185] width 752 height 370
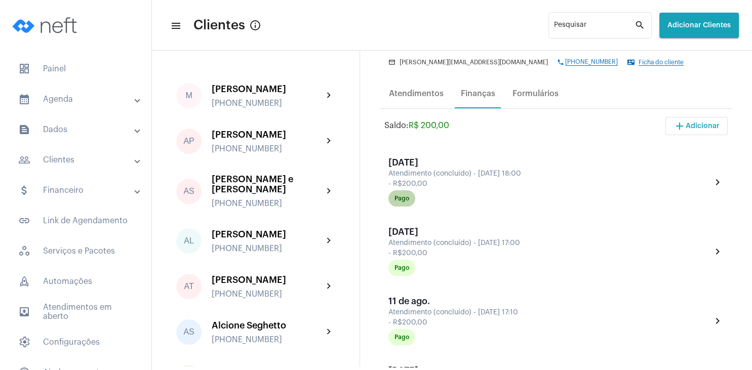
click at [415, 204] on div "Pago" at bounding box center [549, 198] width 327 height 20
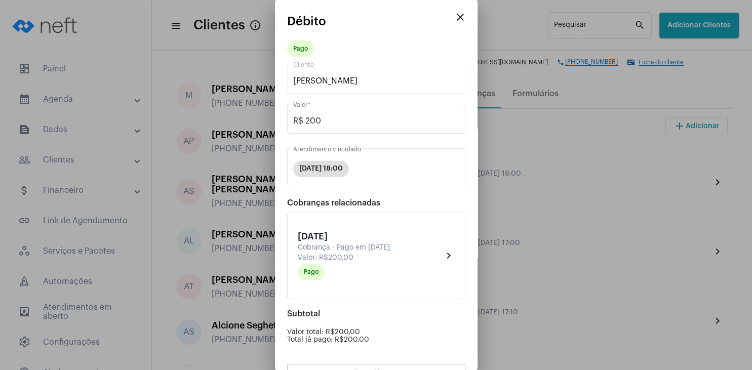
drag, startPoint x: 538, startPoint y: 197, endPoint x: 476, endPoint y: 100, distance: 115.2
click at [539, 194] on div at bounding box center [376, 185] width 752 height 370
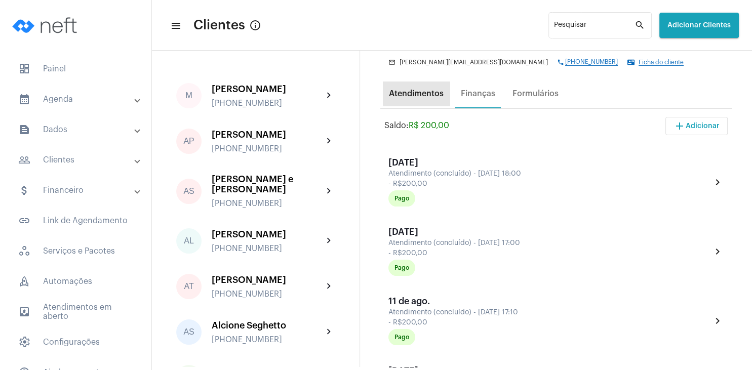
click at [427, 92] on div "Atendimentos" at bounding box center [416, 93] width 55 height 9
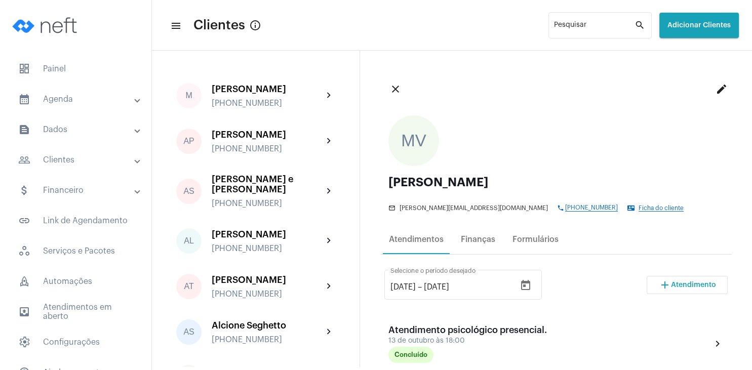
click at [704, 288] on span "Atendimento" at bounding box center [693, 285] width 45 height 7
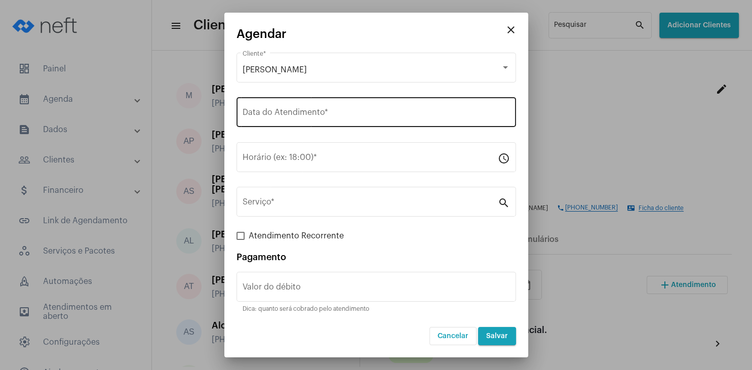
click at [264, 117] on input "Data do Atendimento *" at bounding box center [376, 114] width 267 height 9
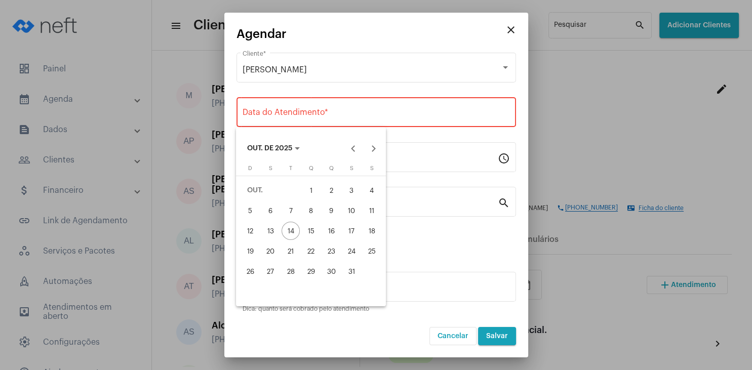
click at [270, 264] on div "27" at bounding box center [270, 271] width 18 height 18
type input "[DATE]"
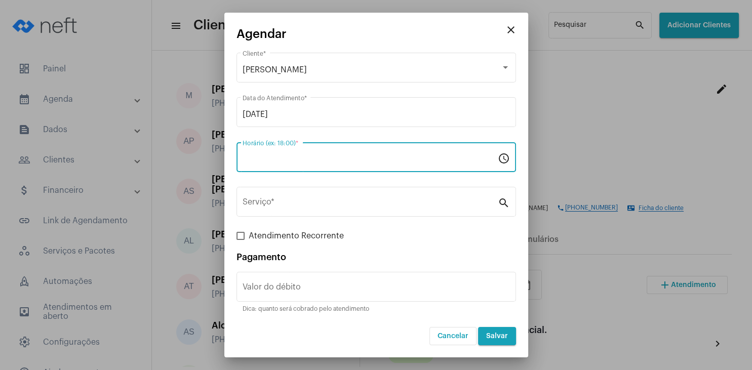
click at [270, 156] on input "Horário (ex: 18:00) *" at bounding box center [370, 159] width 255 height 9
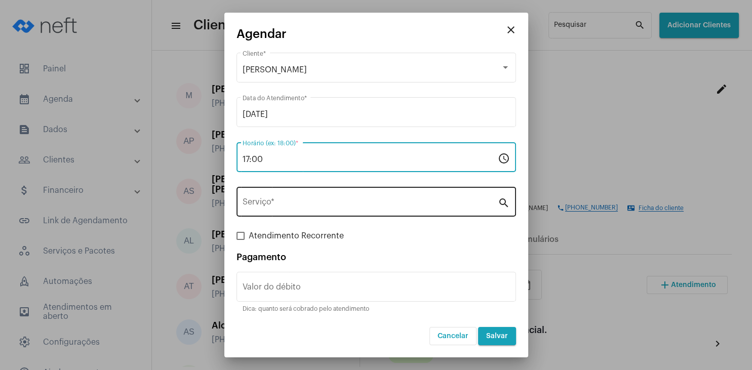
type input "17:00"
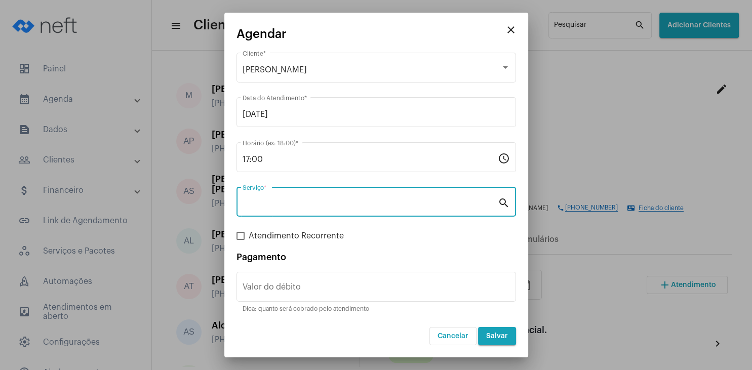
click at [278, 202] on input "Serviço *" at bounding box center [370, 204] width 255 height 9
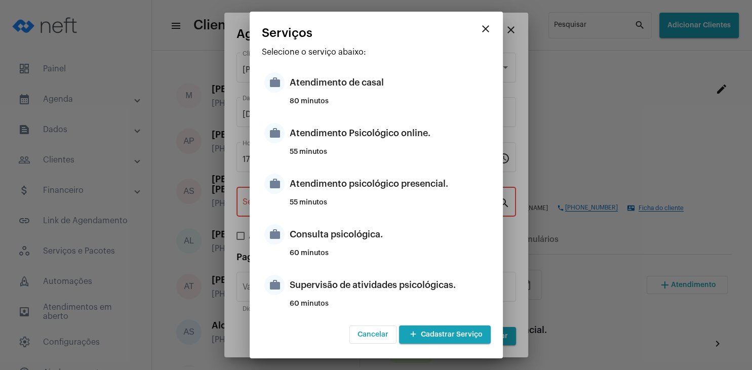
click at [418, 204] on div "55 minutos" at bounding box center [389, 206] width 198 height 15
type input "Atendimento psicológico presencial."
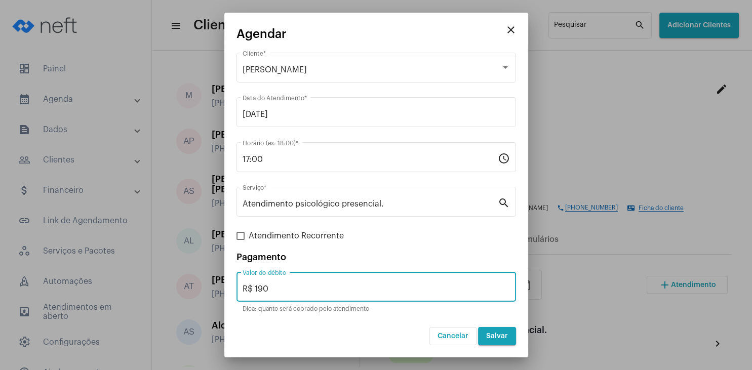
click at [278, 291] on input "R$ 190" at bounding box center [376, 289] width 267 height 9
type input "R$ 200"
click at [487, 341] on button "Salvar" at bounding box center [497, 336] width 38 height 18
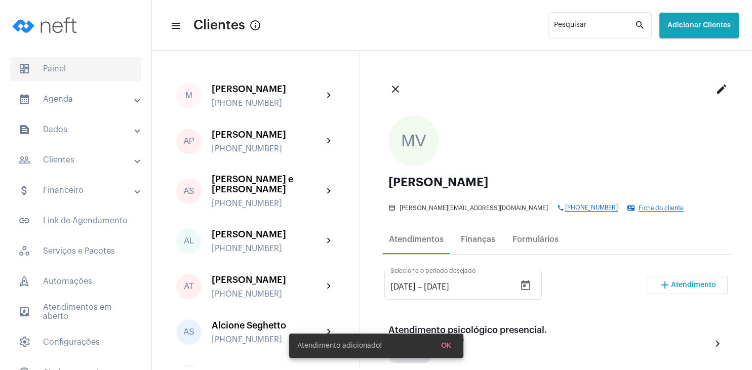
click at [62, 62] on span "dashboard Painel" at bounding box center [75, 69] width 131 height 24
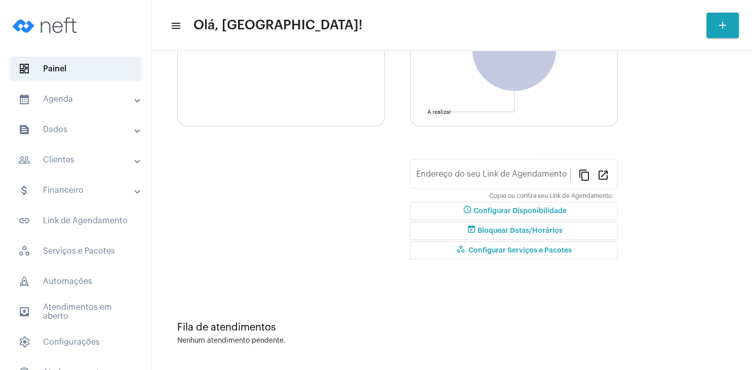
type input "[URL][DOMAIN_NAME]"
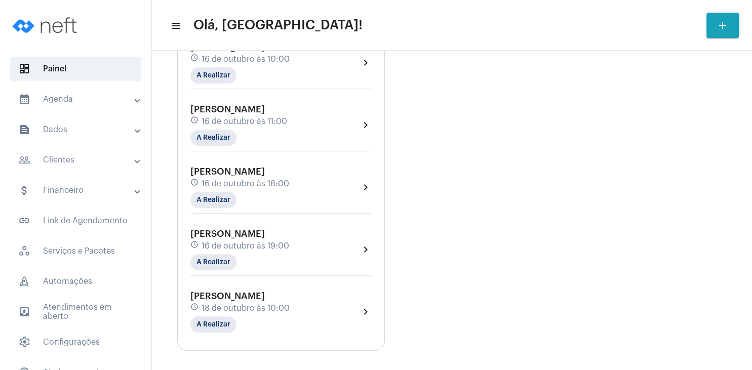
scroll to position [778, 0]
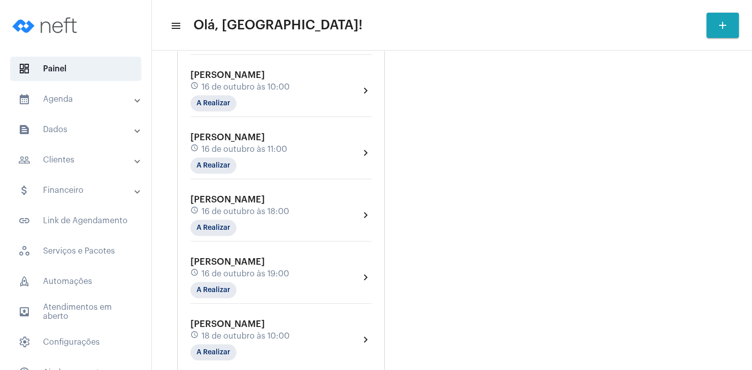
click at [84, 163] on mat-panel-title "people_outline Clientes" at bounding box center [76, 160] width 117 height 12
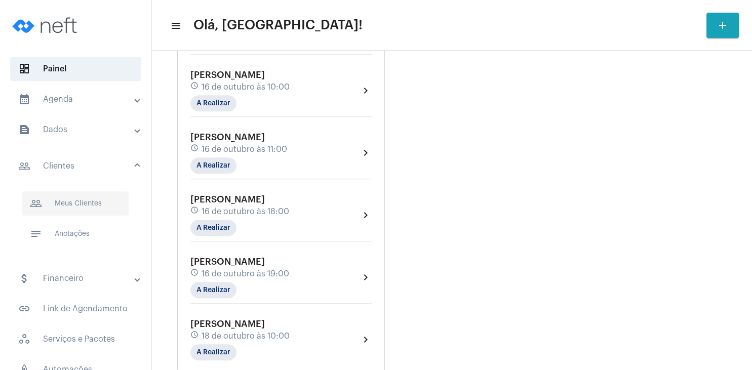
click at [73, 209] on span "people_outline Meus Clientes" at bounding box center [75, 203] width 107 height 24
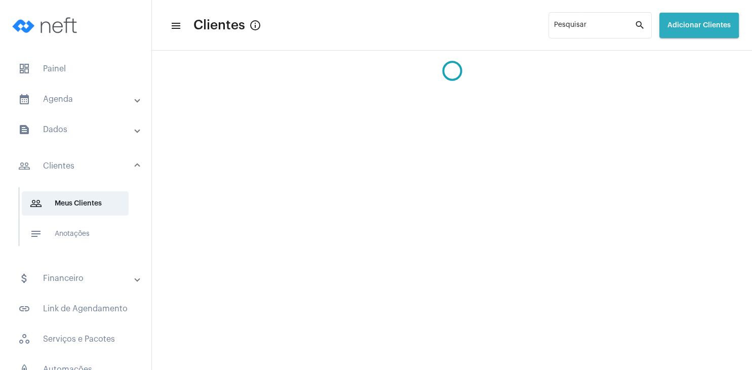
click at [688, 24] on span "Adicionar Clientes" at bounding box center [698, 25] width 63 height 7
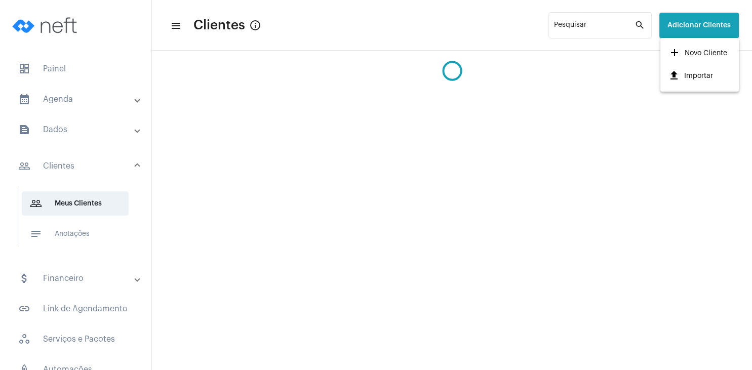
click at [684, 48] on span "add Novo Cliente" at bounding box center [697, 53] width 59 height 18
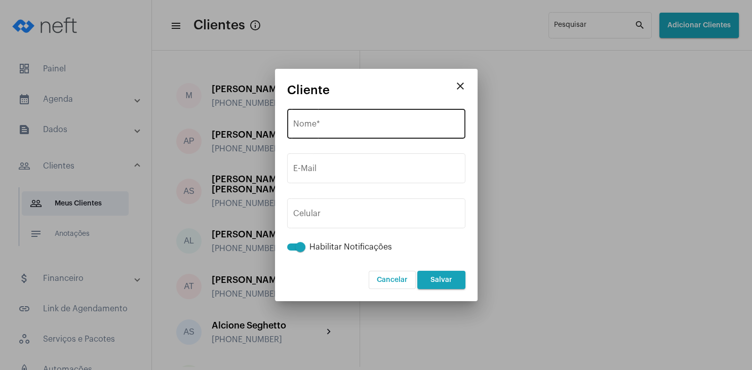
click at [345, 122] on div "Nome *" at bounding box center [376, 123] width 166 height 32
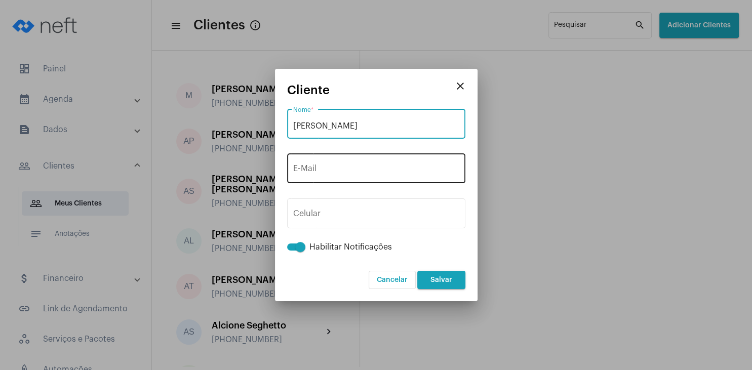
type input "[PERSON_NAME]"
click at [315, 169] on input "E-Mail" at bounding box center [376, 170] width 166 height 9
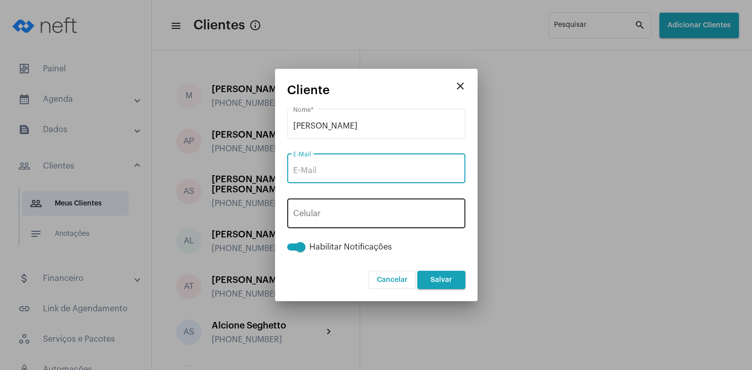
click at [325, 207] on button "+55" at bounding box center [316, 215] width 46 height 25
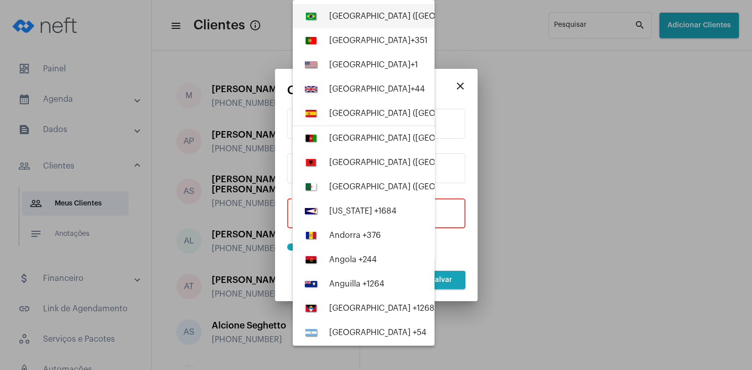
click at [347, 14] on div "[GEOGRAPHIC_DATA] ([GEOGRAPHIC_DATA]) +55" at bounding box center [420, 16] width 183 height 9
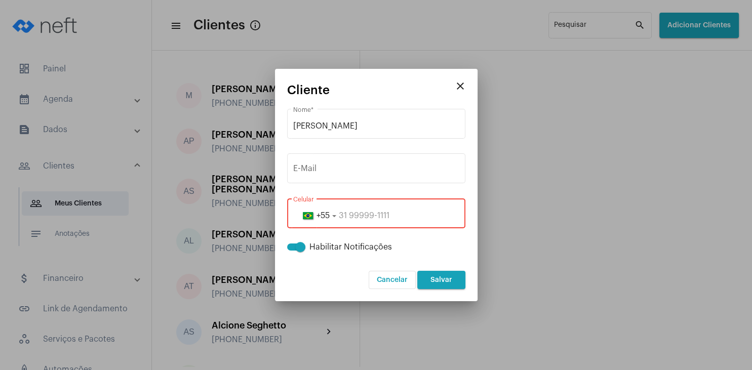
click at [343, 213] on input "tel" at bounding box center [376, 215] width 166 height 9
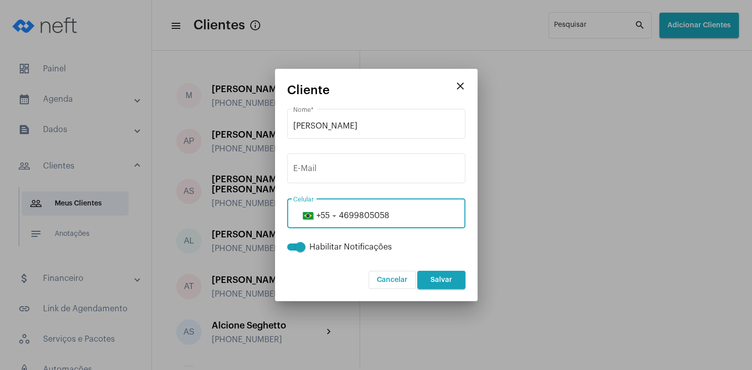
click at [350, 216] on input "4699805058" at bounding box center [376, 215] width 166 height 9
drag, startPoint x: 355, startPoint y: 216, endPoint x: 362, endPoint y: 215, distance: 6.1
click at [362, 215] on input "46999805058" at bounding box center [376, 215] width 166 height 9
type input "46999805058"
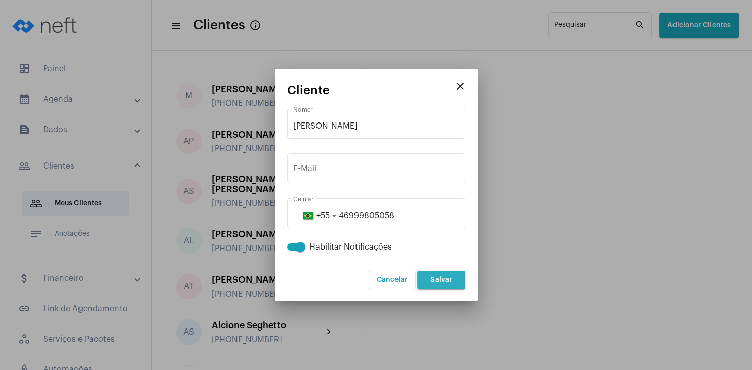
click at [447, 282] on span "Salvar" at bounding box center [441, 279] width 22 height 7
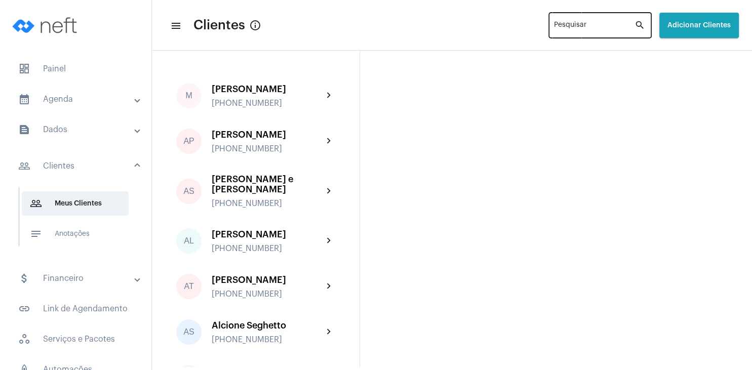
click at [554, 29] on input "Pesquisar" at bounding box center [594, 27] width 81 height 8
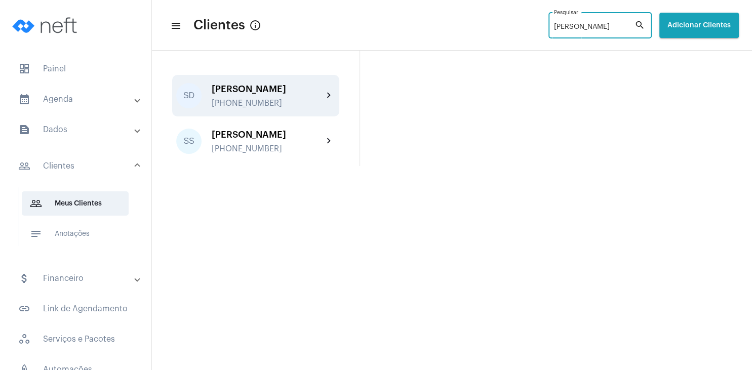
type input "[PERSON_NAME]"
click at [270, 104] on div "[PHONE_NUMBER]" at bounding box center [267, 103] width 111 height 9
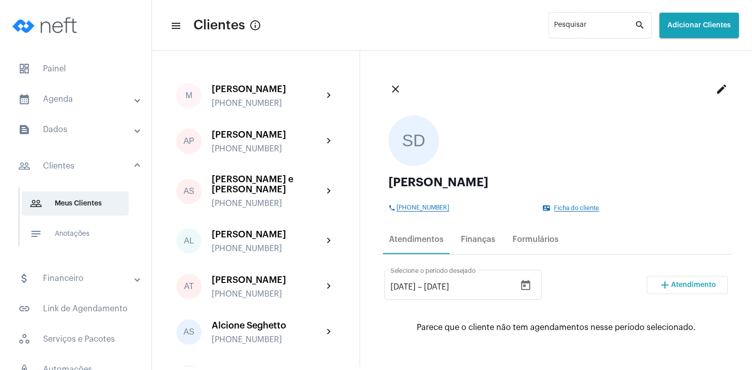
click at [694, 288] on span "Atendimento" at bounding box center [693, 285] width 45 height 7
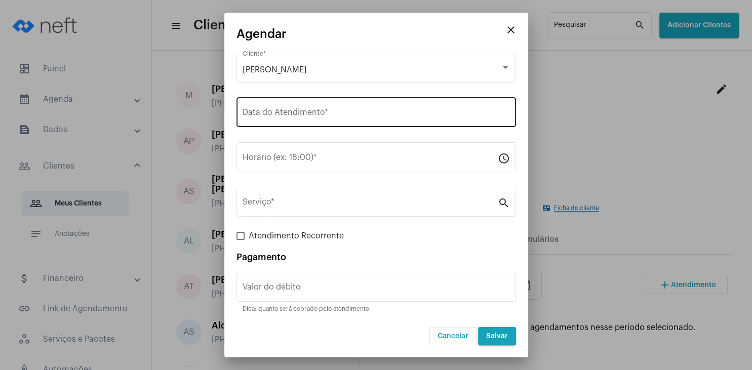
click at [260, 98] on div "Data do Atendimento *" at bounding box center [376, 111] width 267 height 32
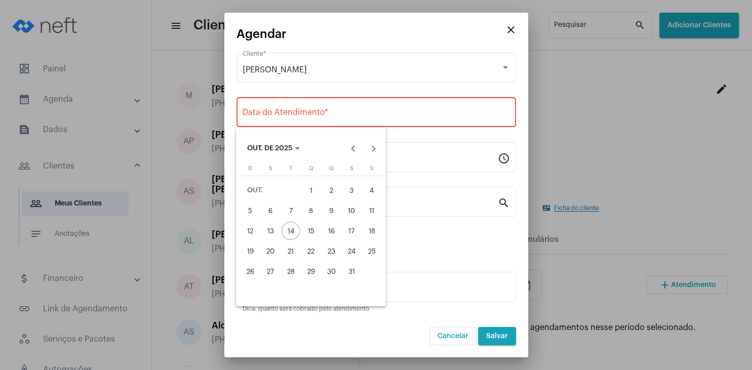
click at [371, 235] on div "18" at bounding box center [372, 231] width 18 height 18
type input "[DATE]"
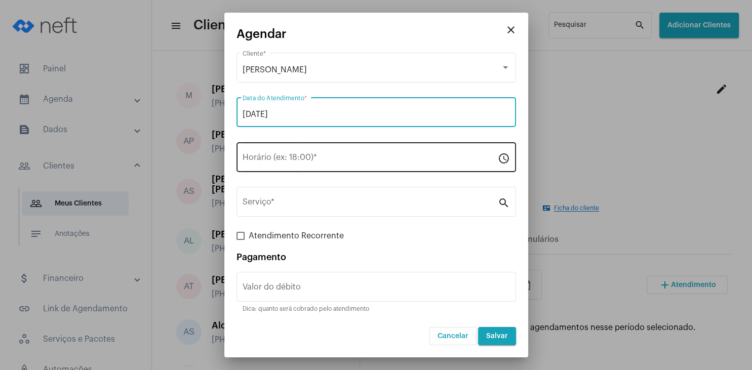
click at [268, 162] on input "Horário (ex: 18:00) *" at bounding box center [370, 159] width 255 height 9
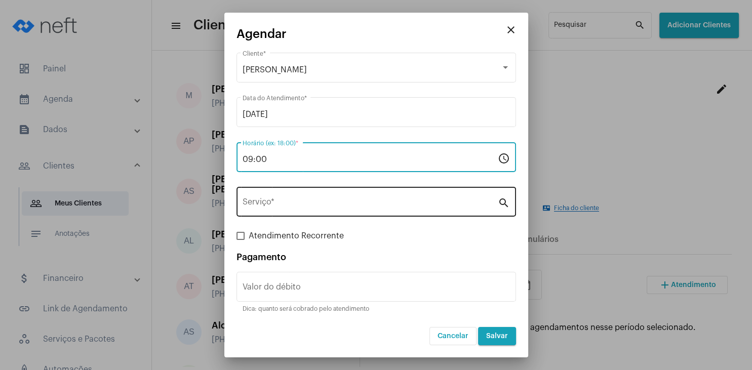
type input "09:00"
click at [274, 202] on input "Serviço *" at bounding box center [370, 204] width 255 height 9
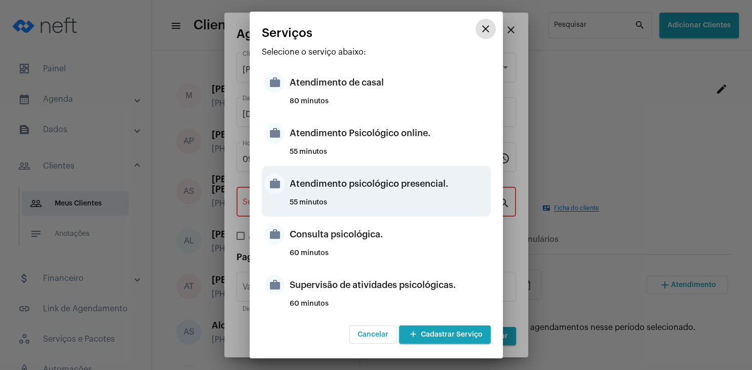
click at [420, 187] on div "Atendimento psicológico presencial." at bounding box center [389, 184] width 198 height 30
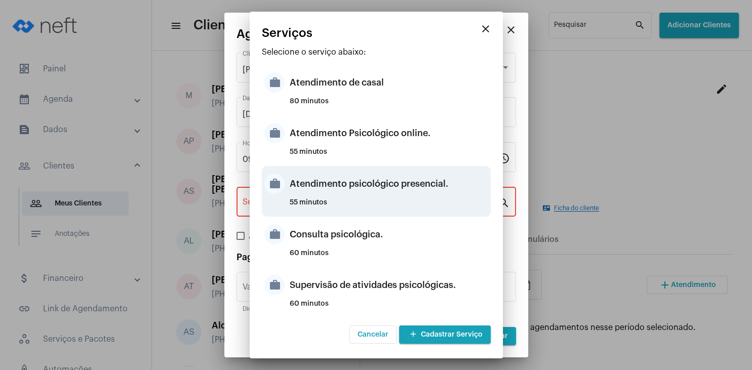
type input "Atendimento psicológico presencial."
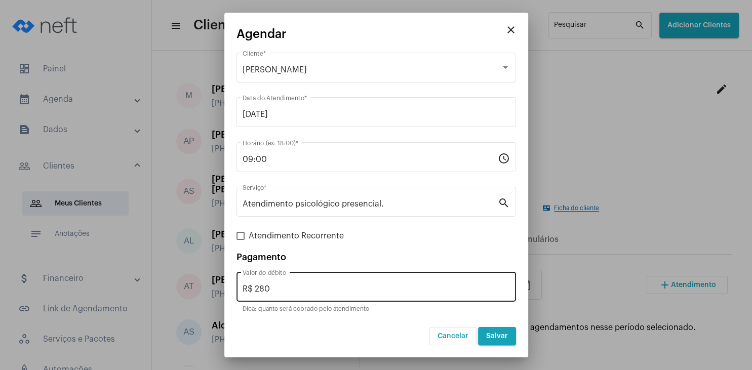
click at [284, 285] on div "R$ 280 Valor do débito" at bounding box center [376, 286] width 267 height 32
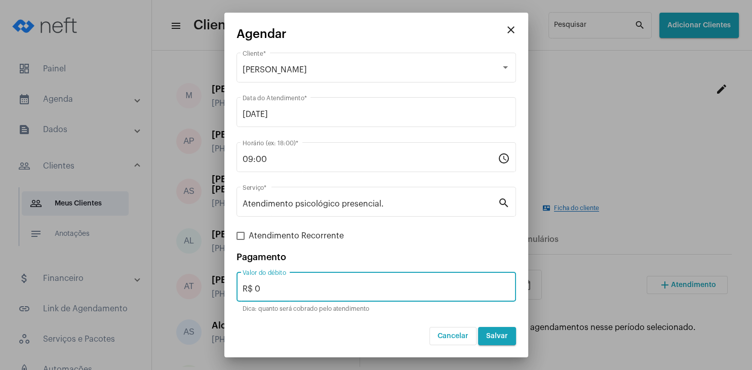
type input "R$ 0"
click at [487, 335] on button "Salvar" at bounding box center [497, 336] width 38 height 18
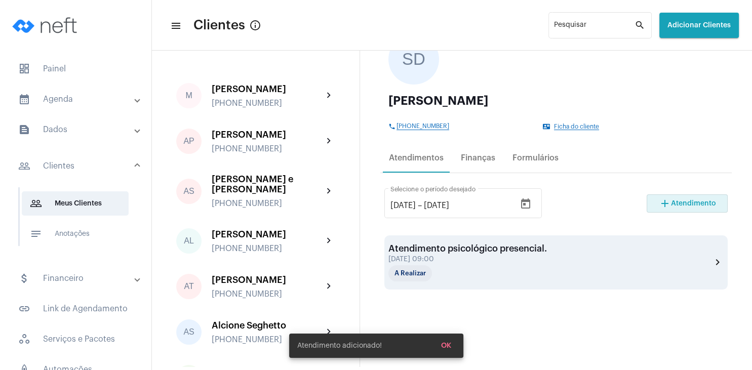
scroll to position [97, 0]
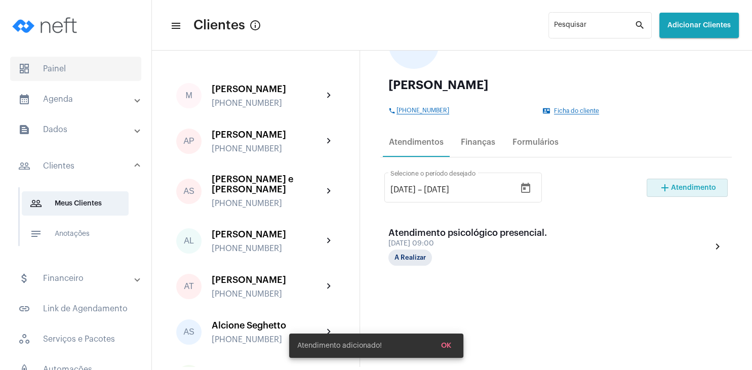
click at [71, 74] on span "dashboard Painel" at bounding box center [75, 69] width 131 height 24
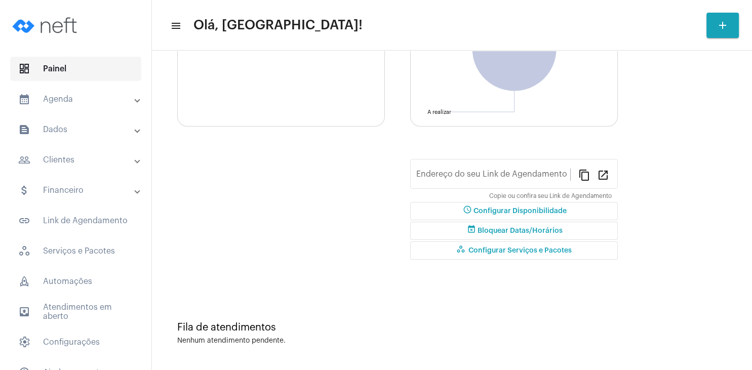
type input "[URL][DOMAIN_NAME]"
